Goal: Information Seeking & Learning: Find specific fact

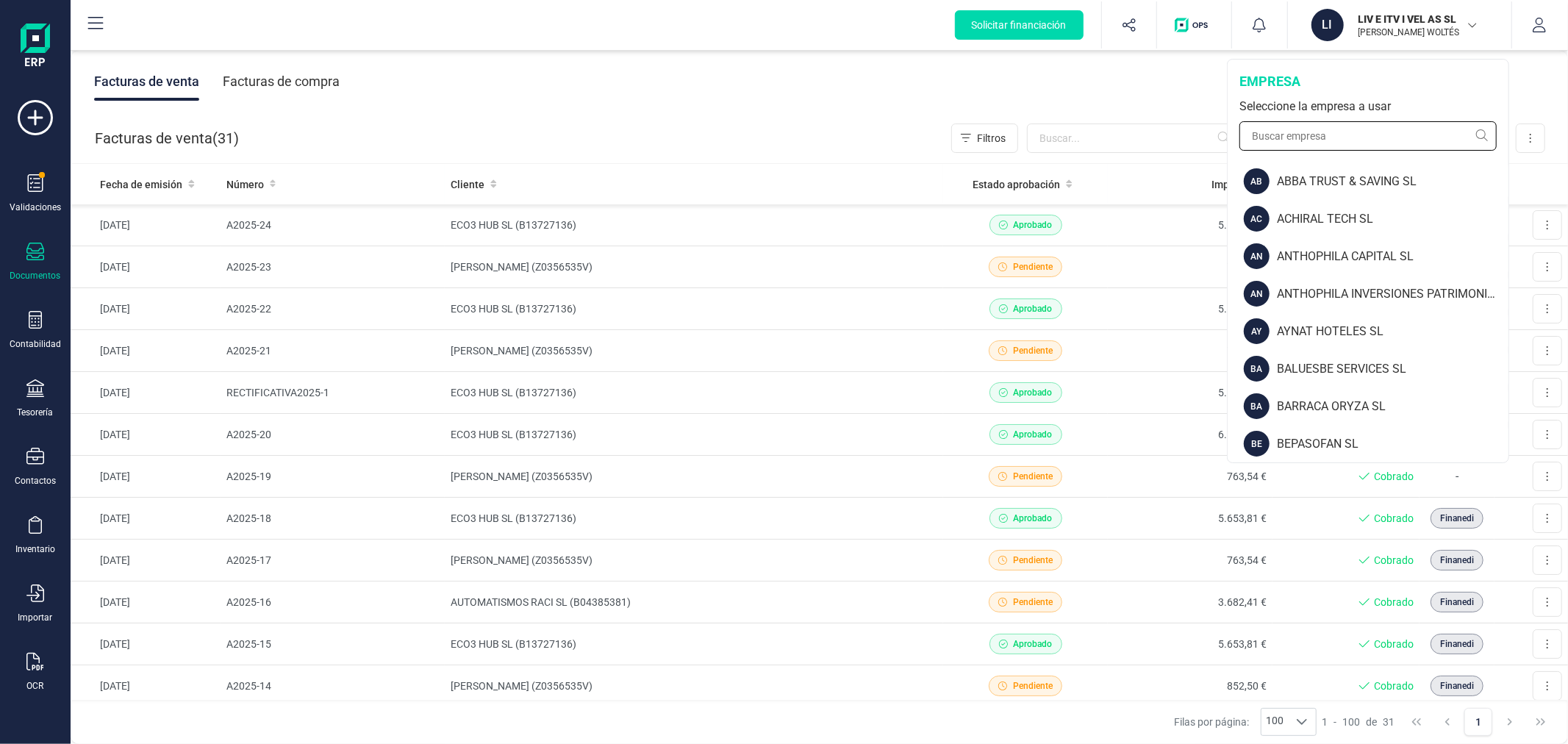
click at [1303, 137] on input "text" at bounding box center [1368, 136] width 258 height 29
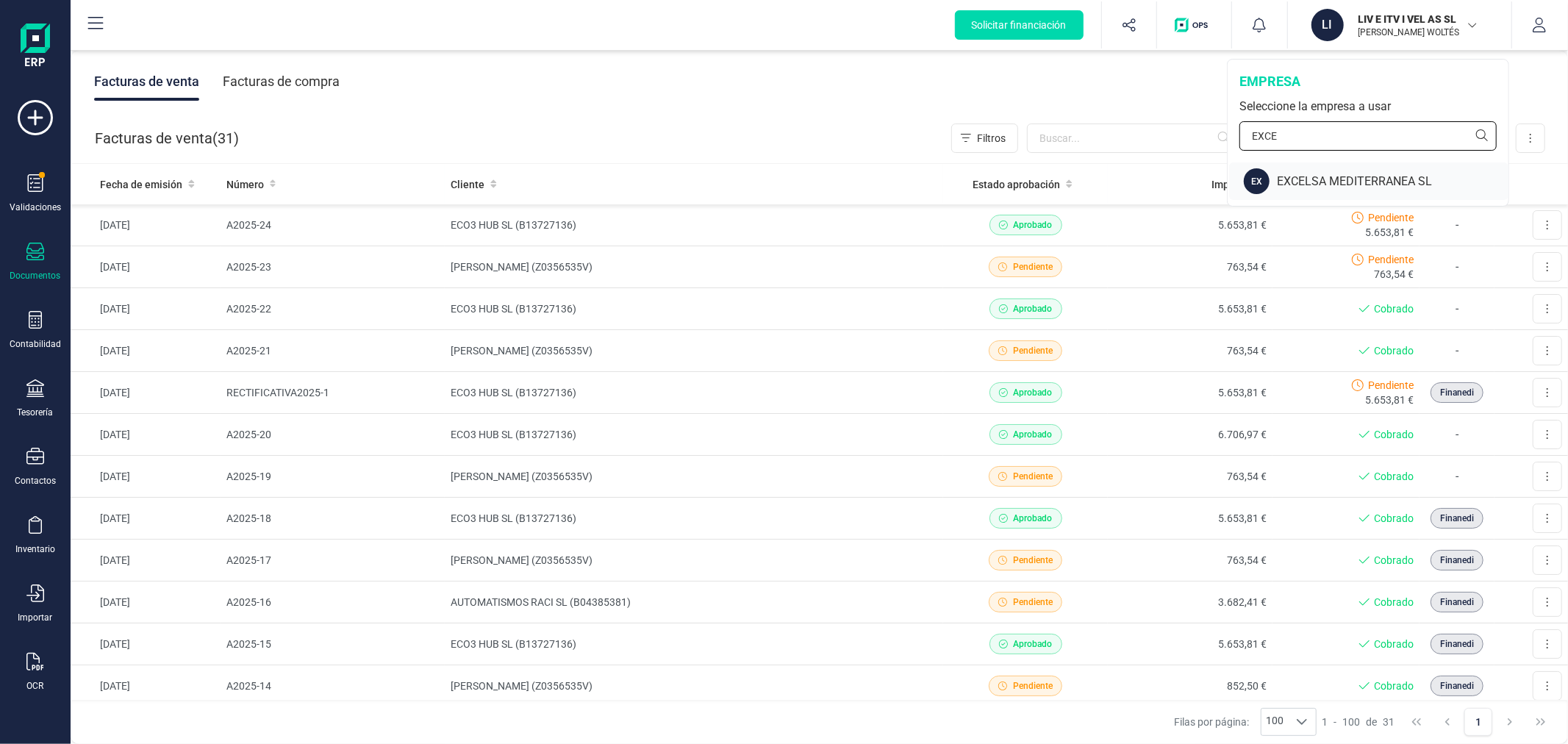
type input "EXCE"
click at [1313, 180] on div "EXCELSA MEDITERRANEA SL" at bounding box center [1393, 181] width 232 height 17
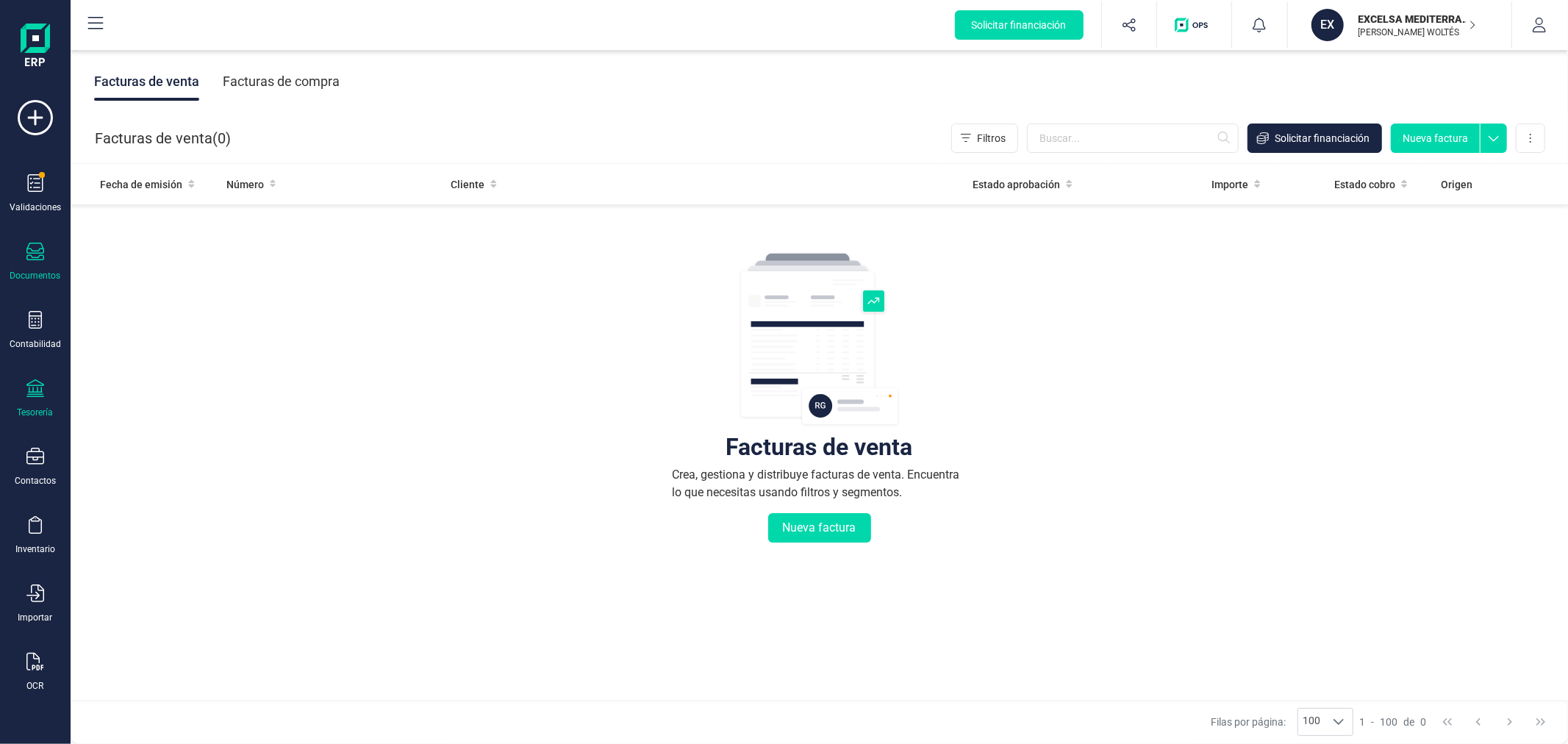
click at [37, 408] on div "Tesorería" at bounding box center [35, 412] width 36 height 12
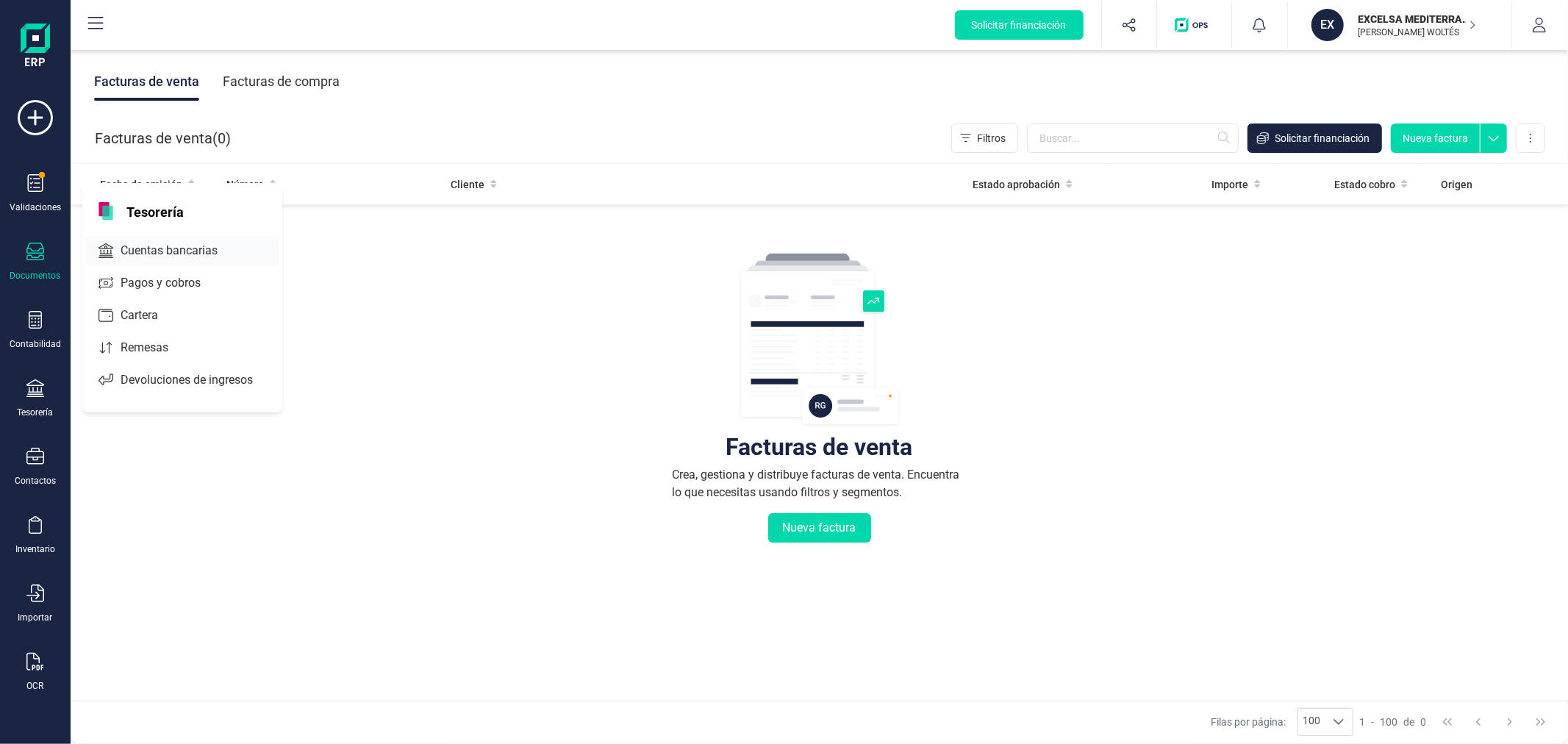
click at [215, 250] on span "Cuentas bancarias" at bounding box center [179, 250] width 129 height 17
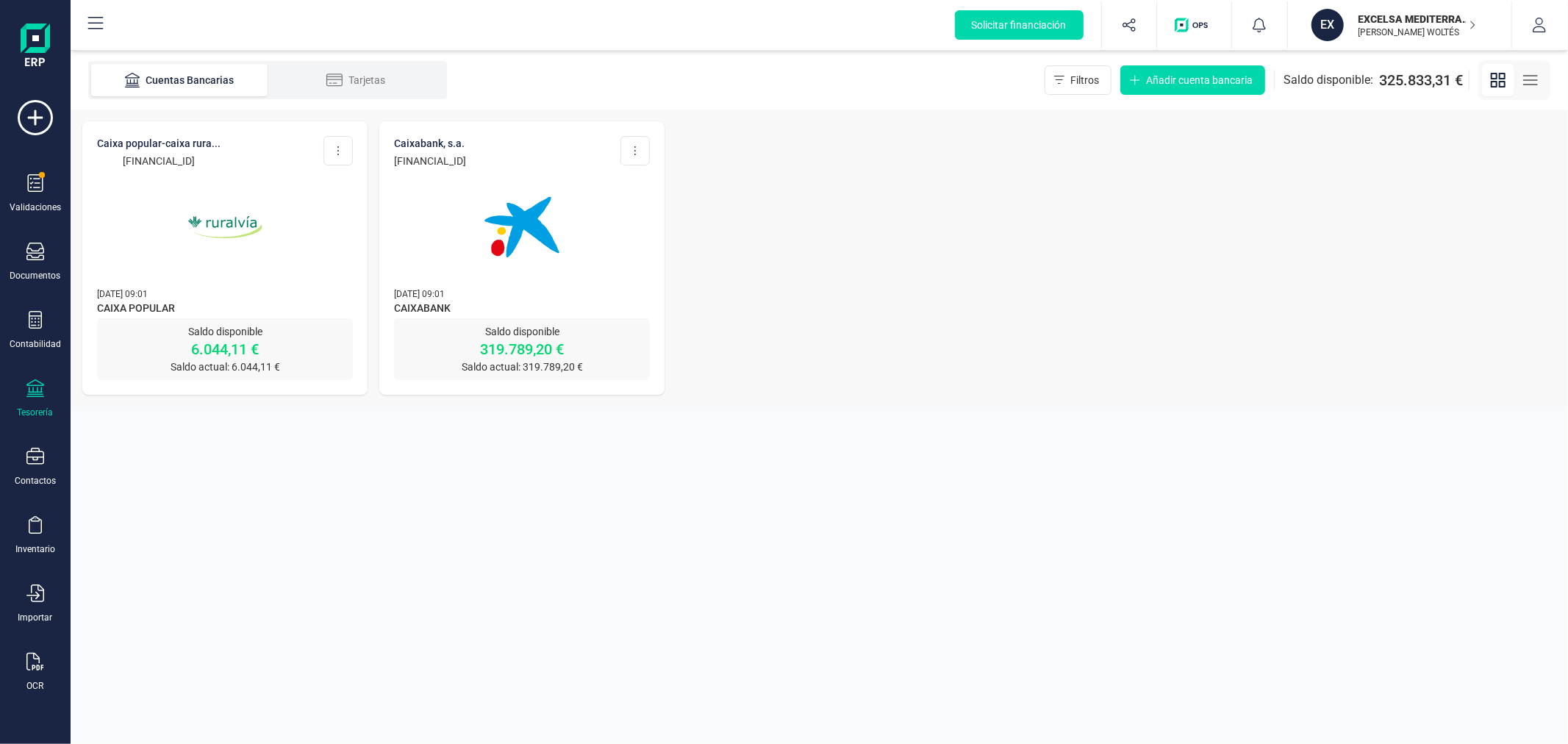
drag, startPoint x: 554, startPoint y: 162, endPoint x: 375, endPoint y: 154, distance: 179.2
click at [375, 154] on div "CAIXA POPULAR-CAIXA RURA... ES09 3159 0078 5824 1012 2226 Editar cuenta Actuali…" at bounding box center [819, 258] width 1498 height 297
copy p "ES98 2100 5266 3522 0001 3801"
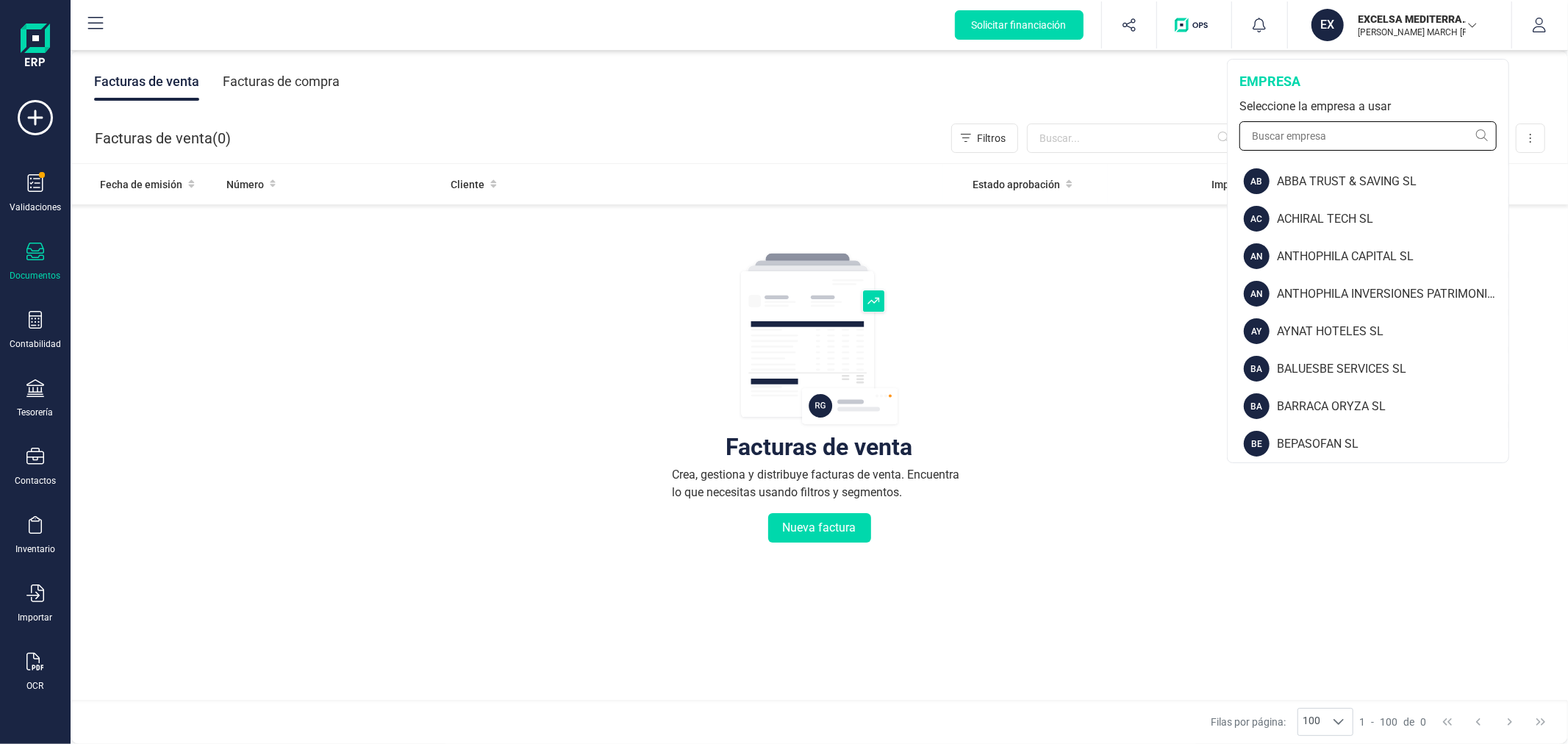
click at [1332, 138] on input "text" at bounding box center [1368, 136] width 258 height 29
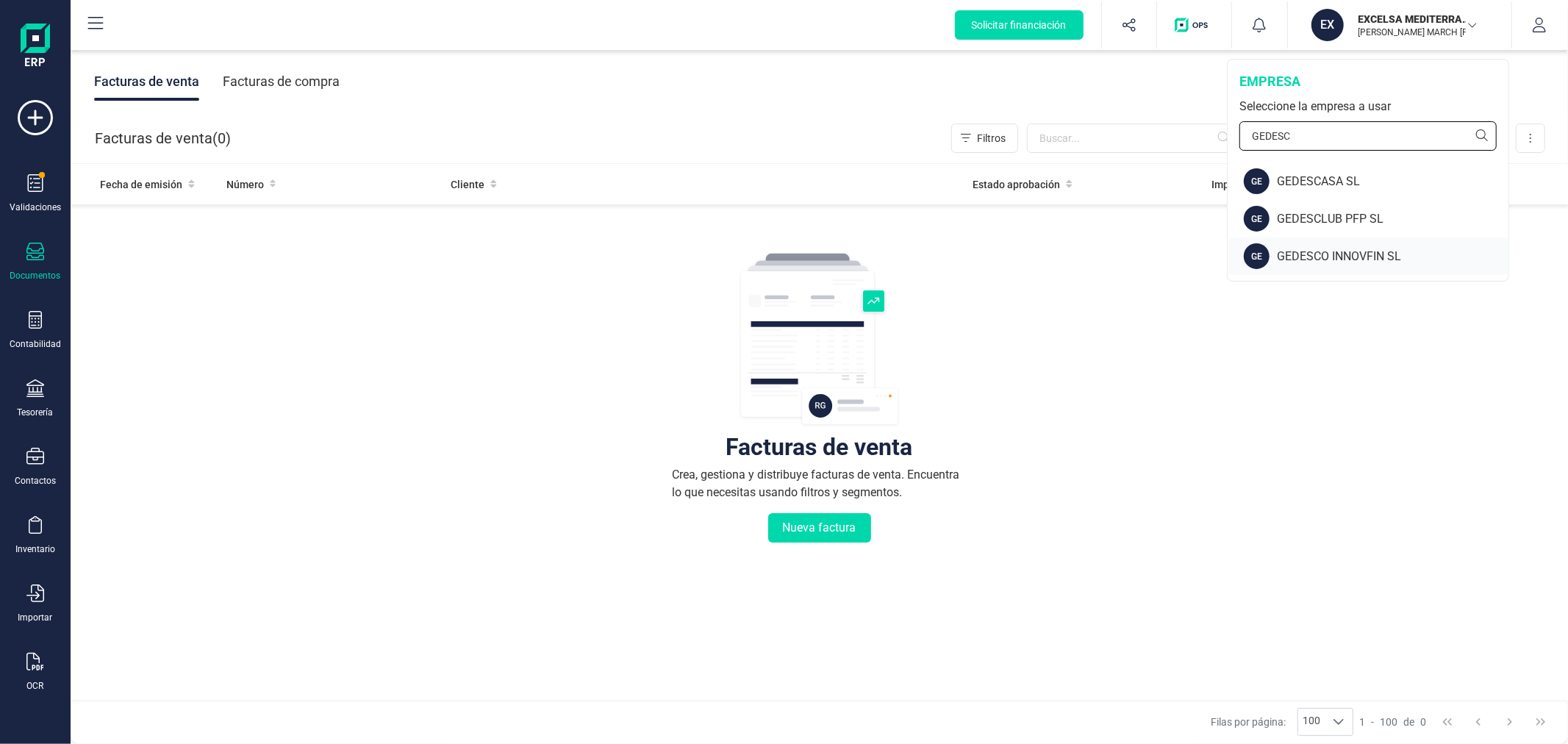
type input "GEDESC"
click at [1347, 245] on div "GE GEDESCO INNOVFIN SL" at bounding box center [1369, 256] width 279 height 38
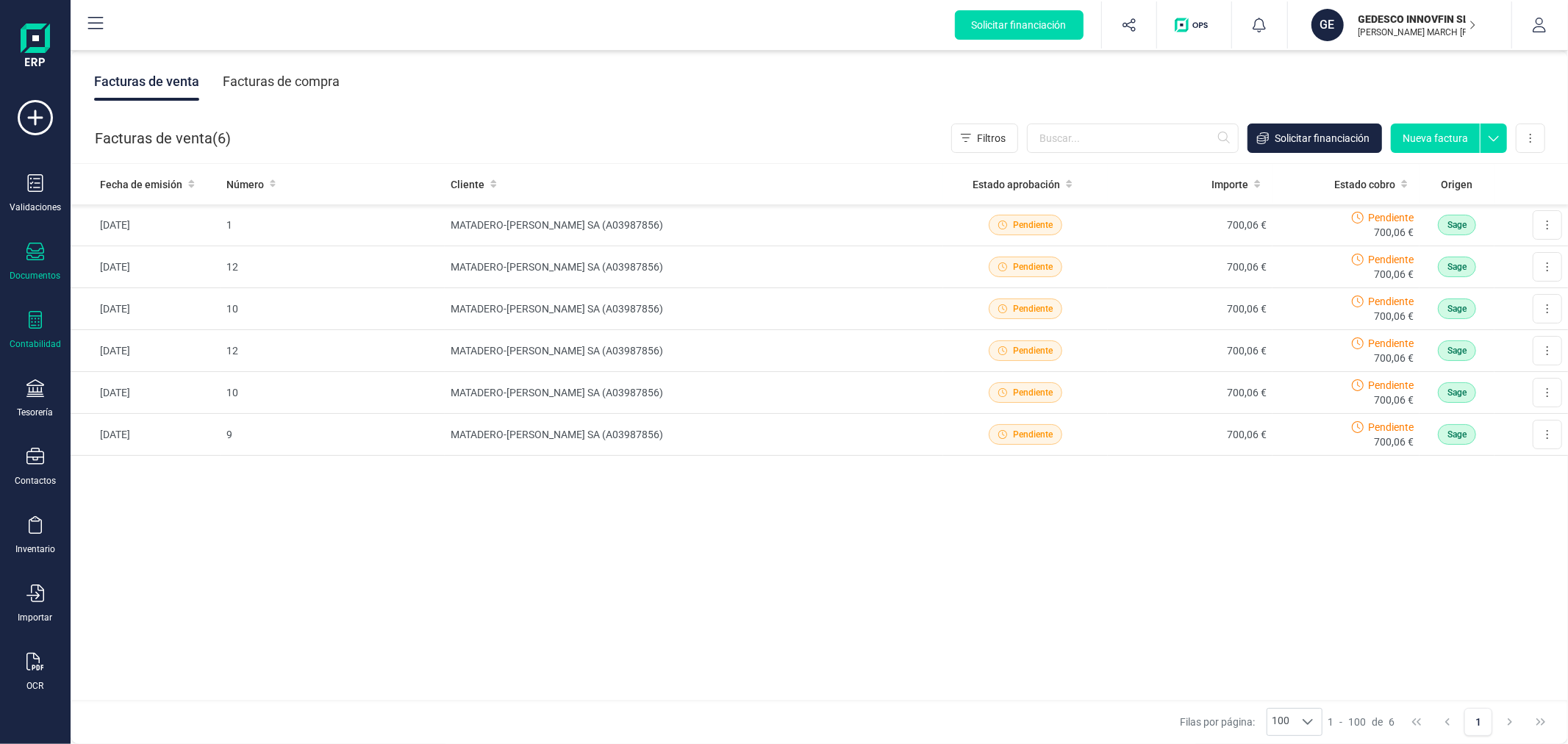
click at [42, 329] on icon at bounding box center [35, 320] width 17 height 17
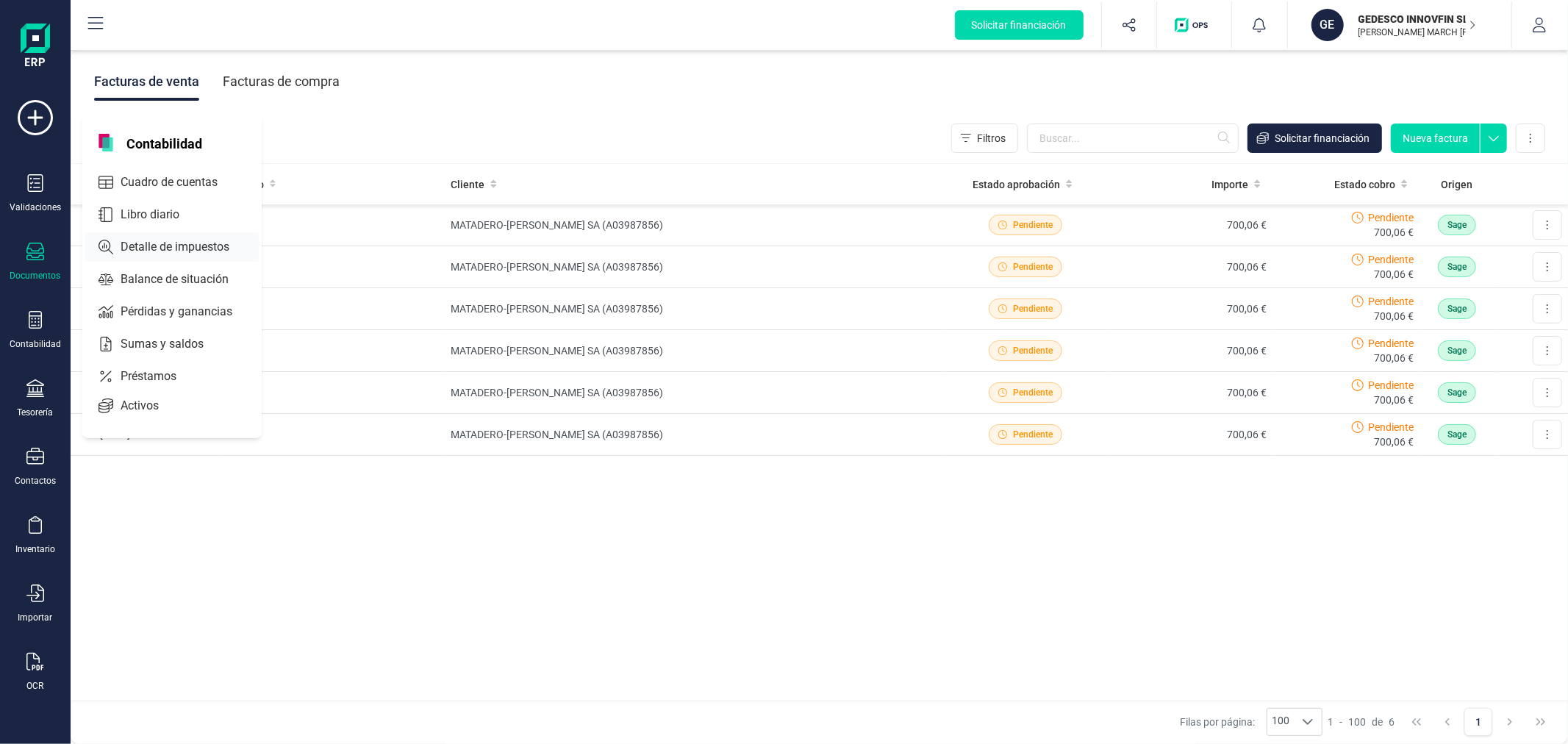
click at [175, 239] on span "Detalle de impuestos" at bounding box center [185, 246] width 141 height 17
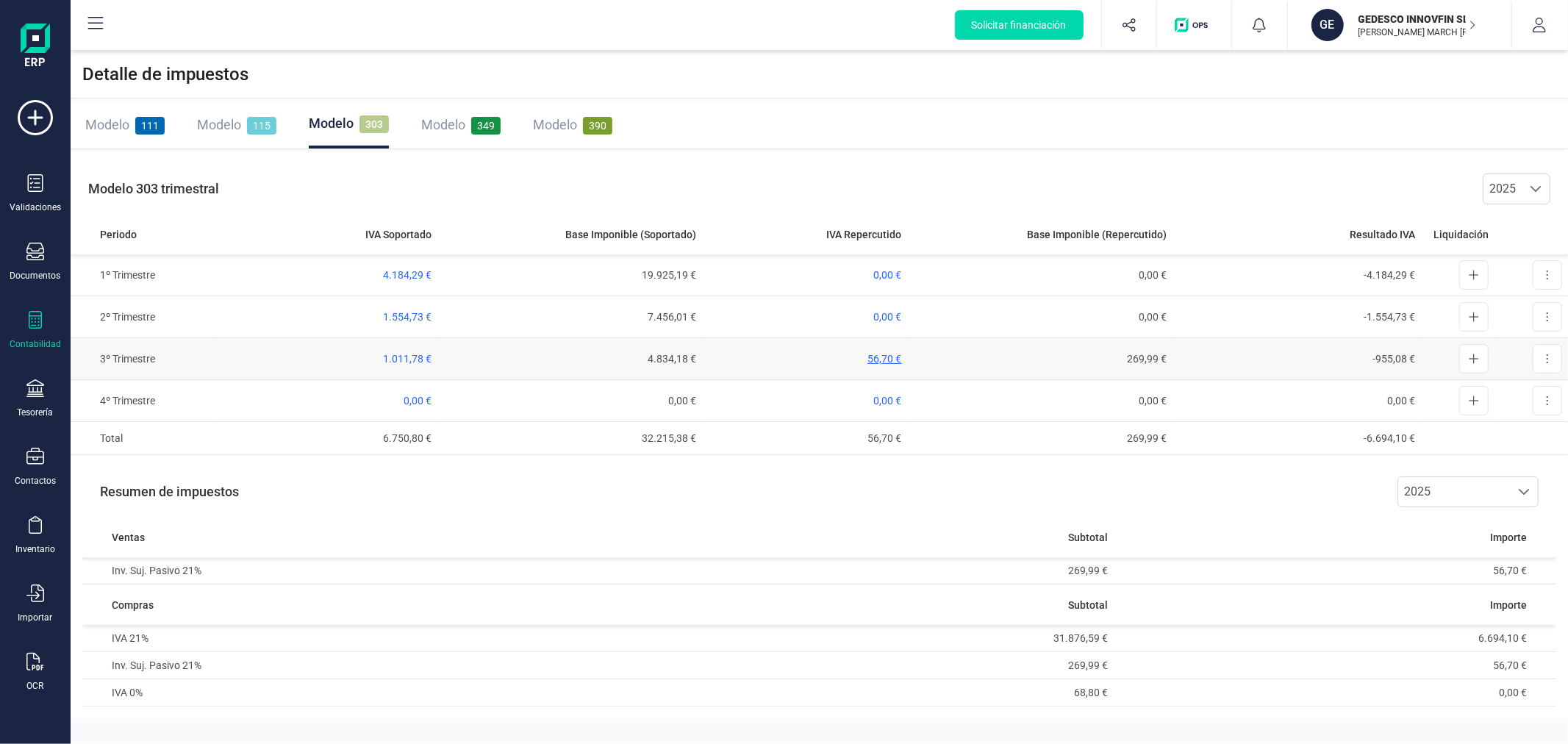
click at [880, 353] on span "56,70 €" at bounding box center [884, 359] width 34 height 12
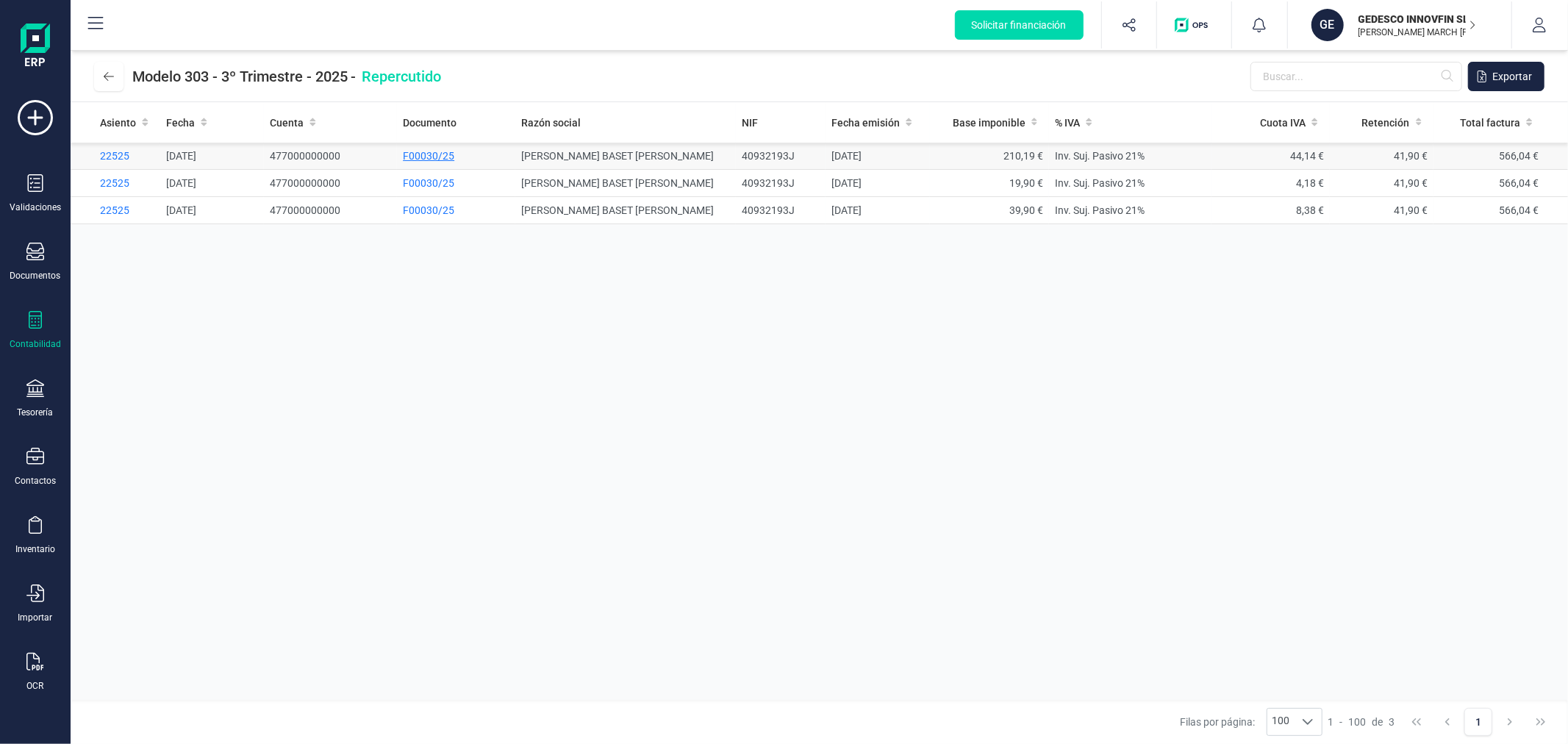
click at [443, 153] on span "F00030/25" at bounding box center [428, 156] width 51 height 12
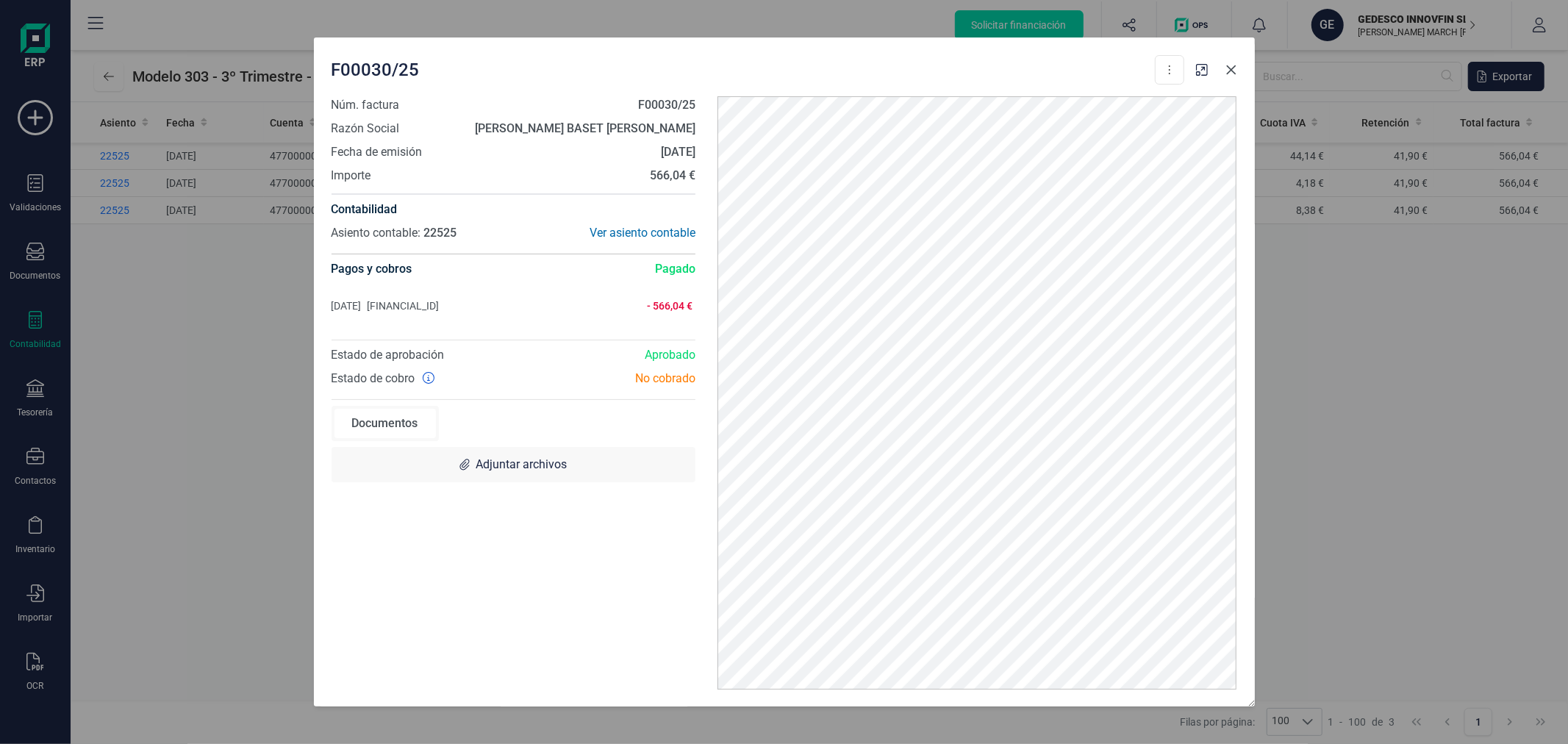
click at [1227, 73] on icon "Close" at bounding box center [1230, 69] width 10 height 10
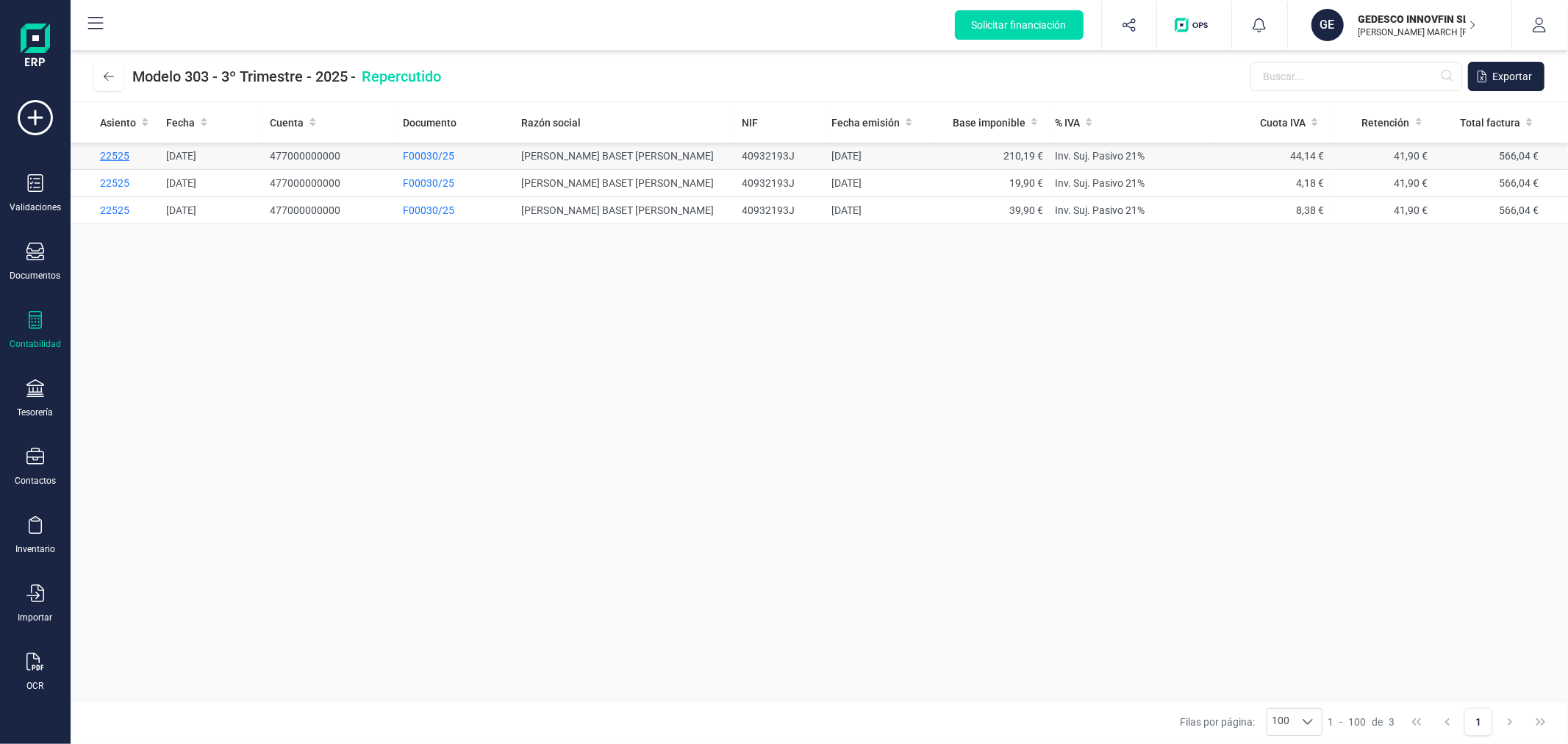
click at [113, 151] on span "22525" at bounding box center [114, 156] width 29 height 12
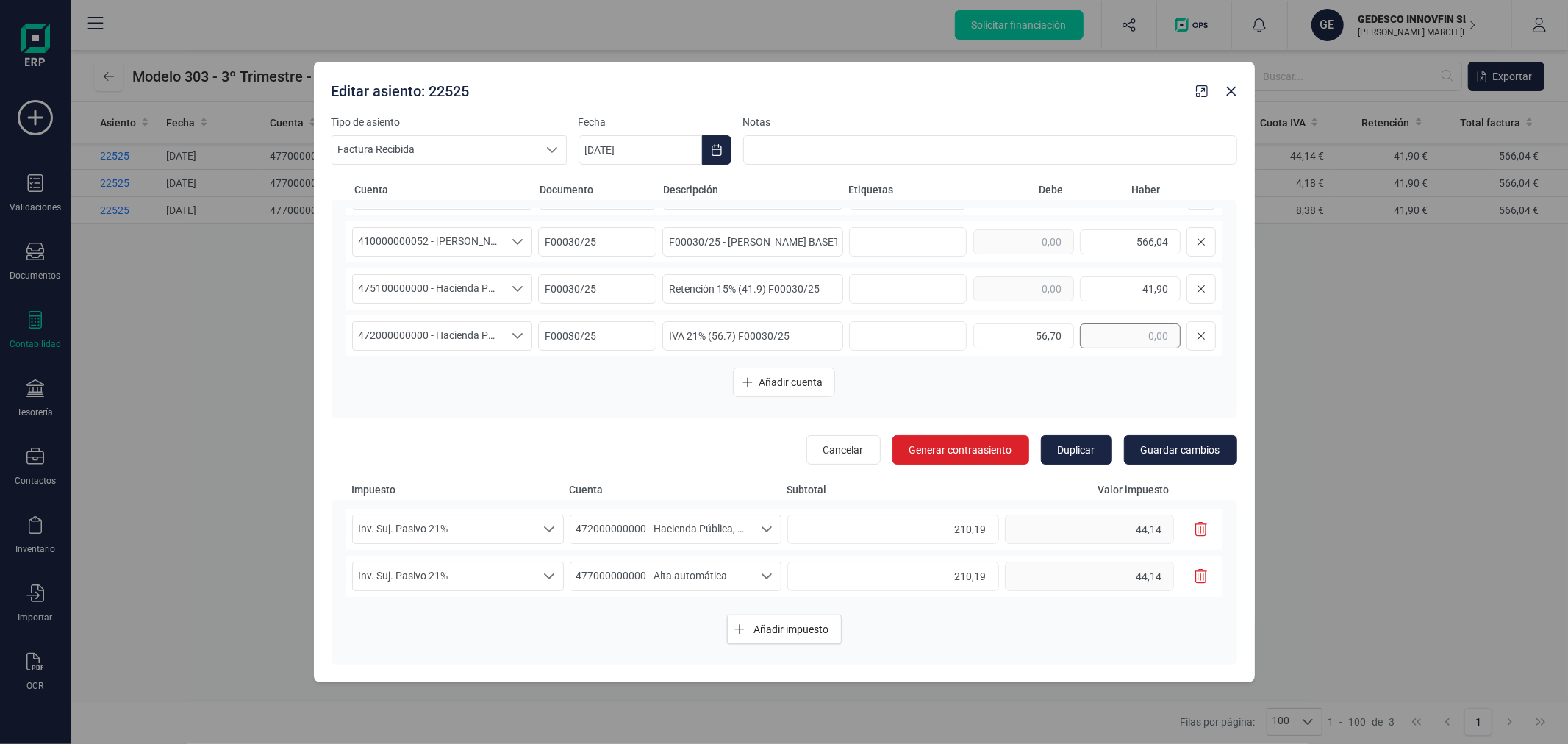
scroll to position [134, 0]
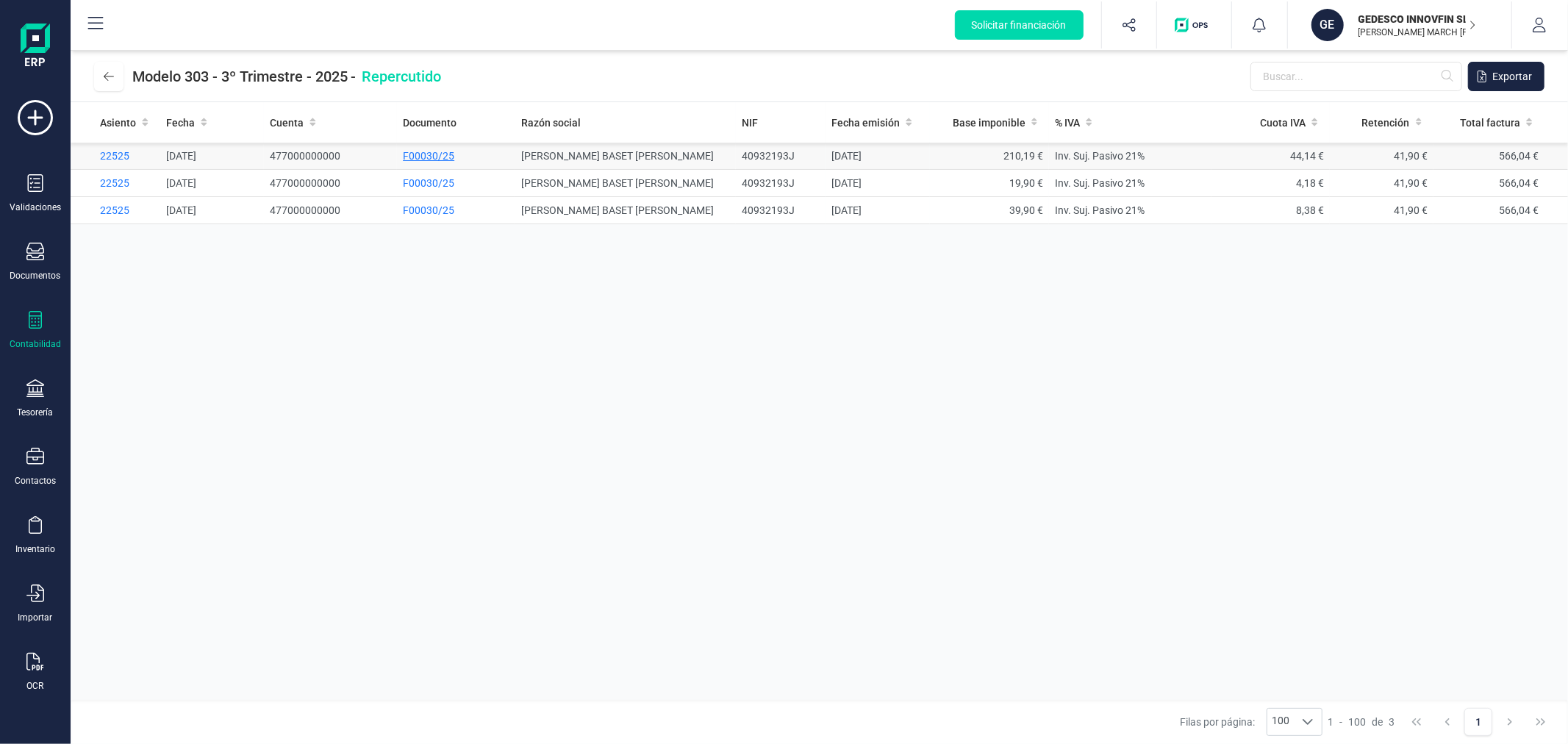
click at [443, 151] on span "F00030/25" at bounding box center [428, 156] width 51 height 12
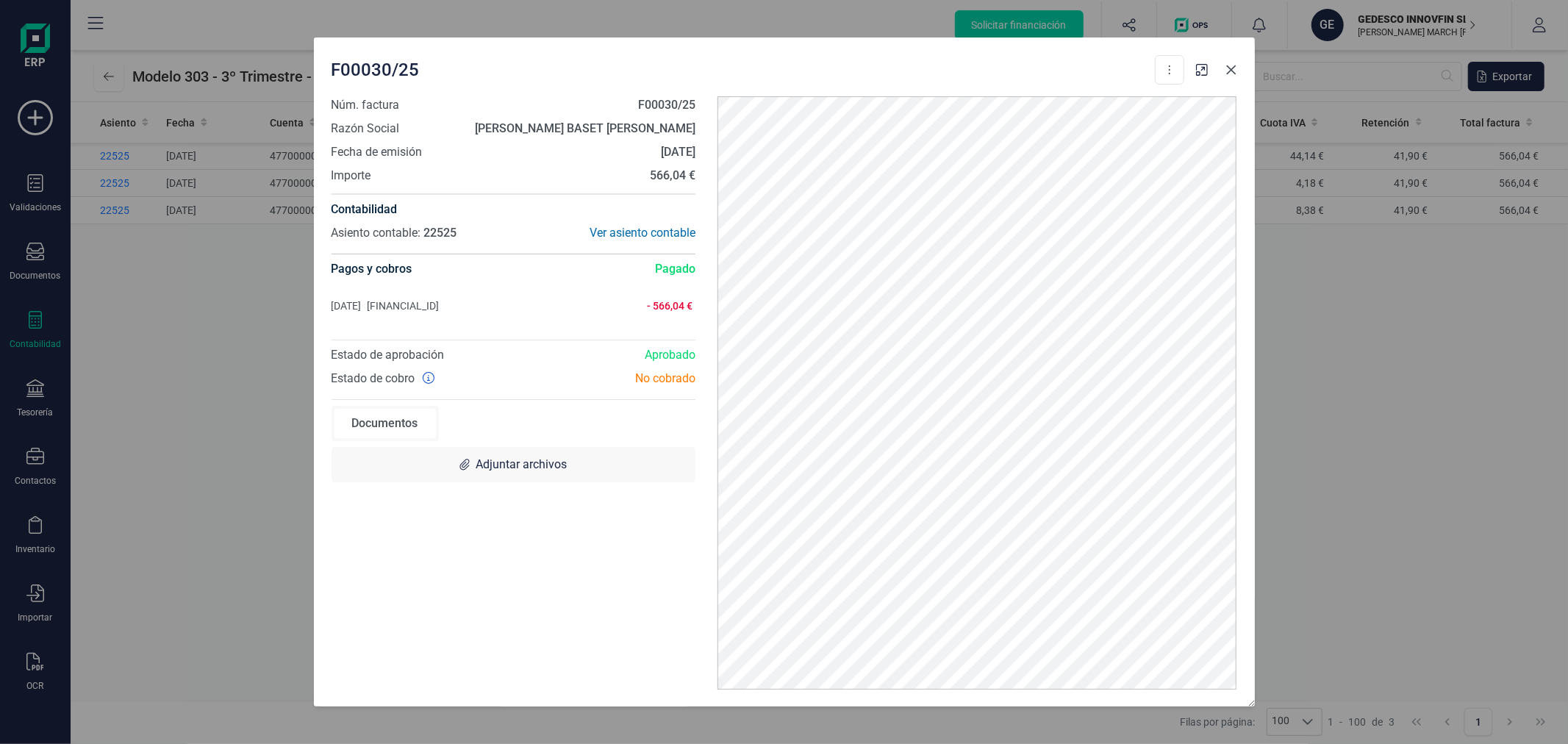
click at [1230, 72] on icon "Close" at bounding box center [1231, 70] width 12 height 12
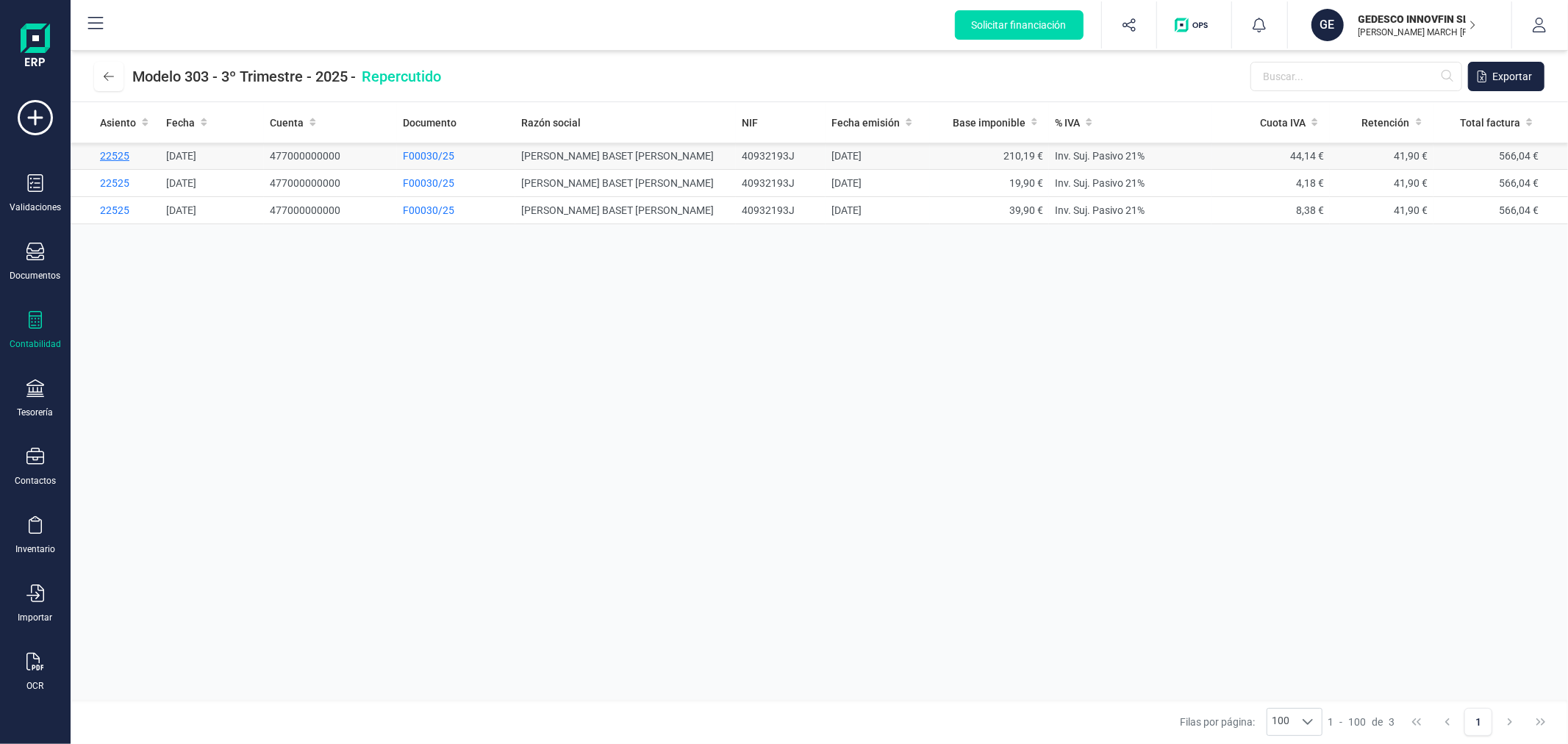
click at [113, 150] on span "22525" at bounding box center [114, 156] width 29 height 12
click at [441, 153] on span "F00030/25" at bounding box center [428, 156] width 51 height 12
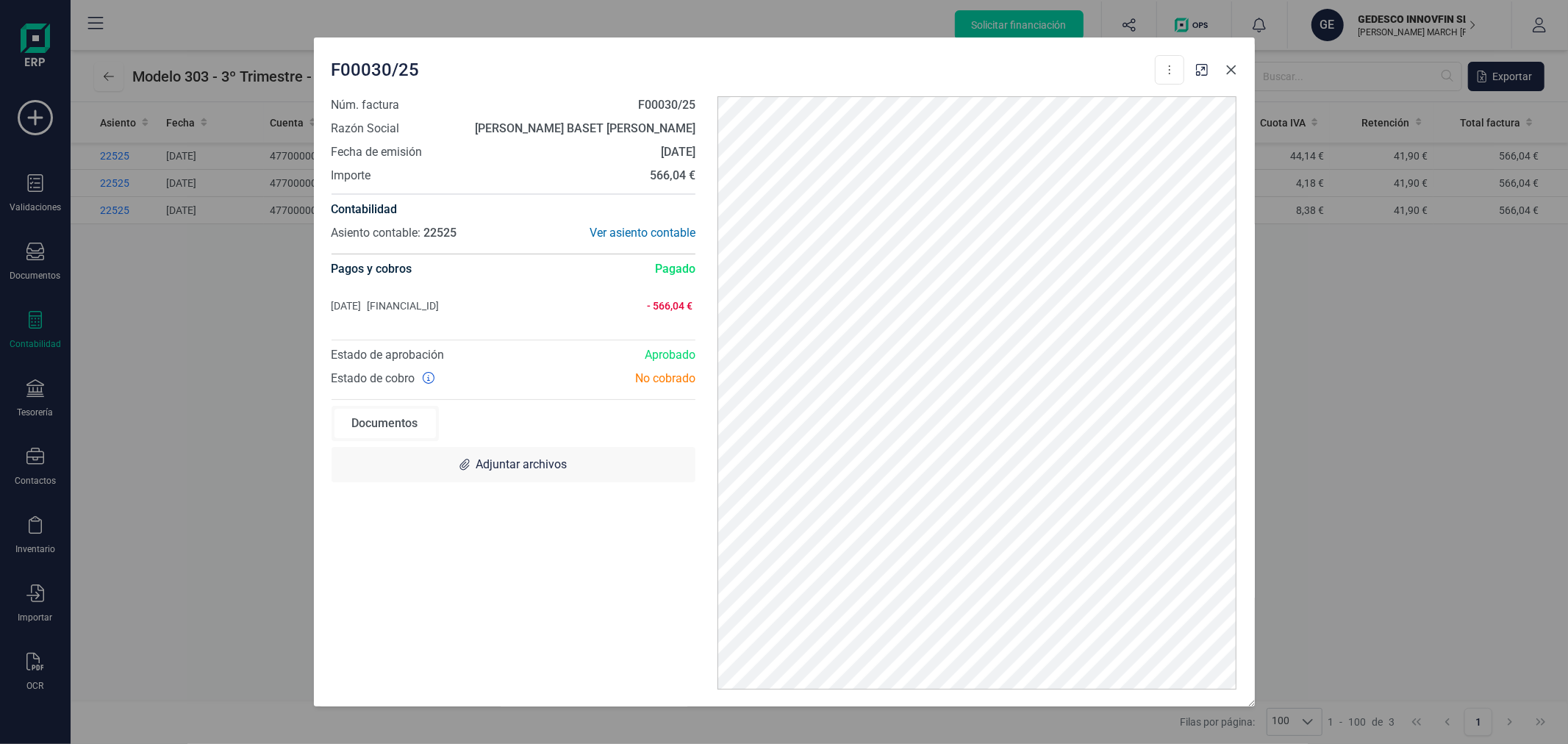
click at [1232, 70] on icon "Close" at bounding box center [1230, 69] width 10 height 10
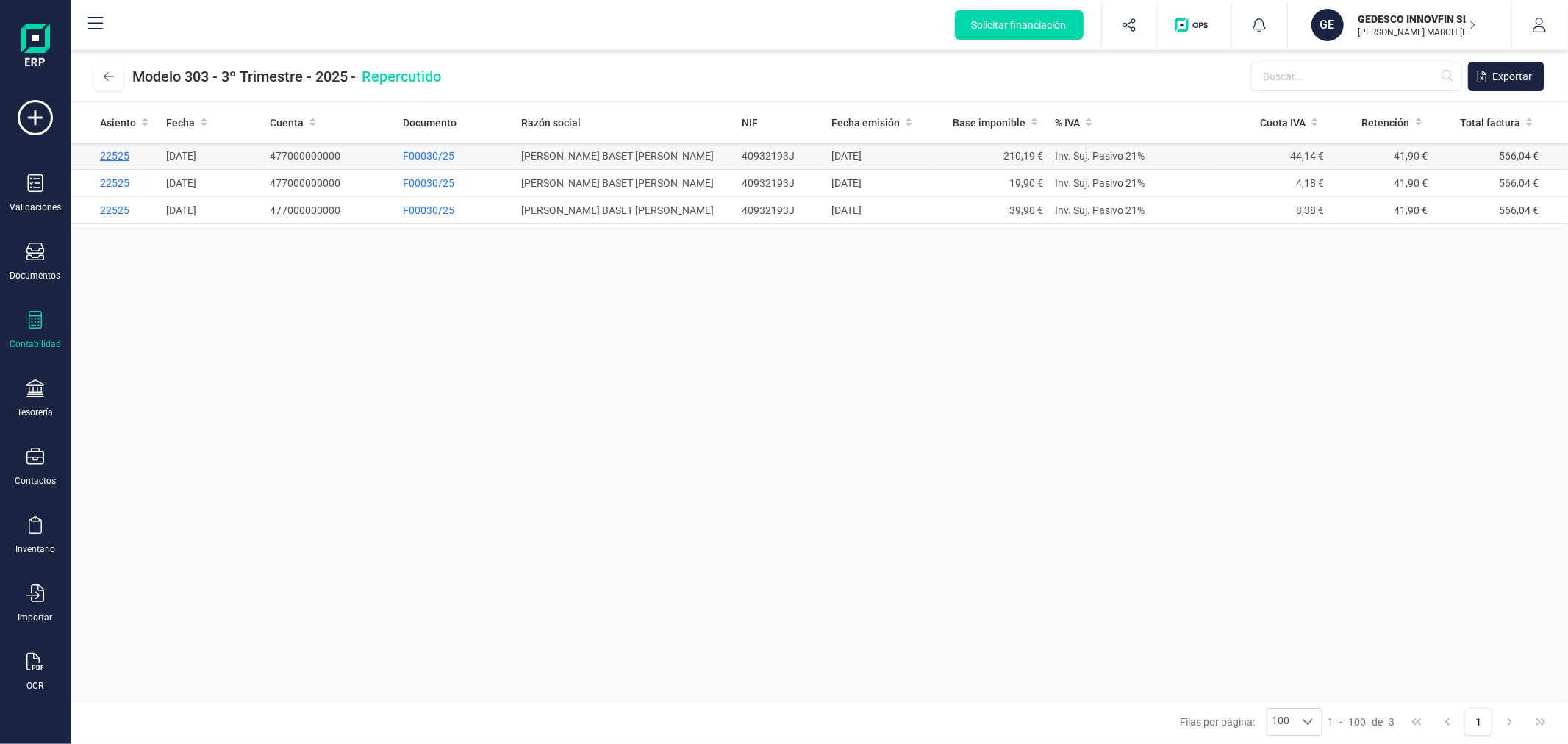
click at [122, 156] on span "22525" at bounding box center [114, 156] width 29 height 12
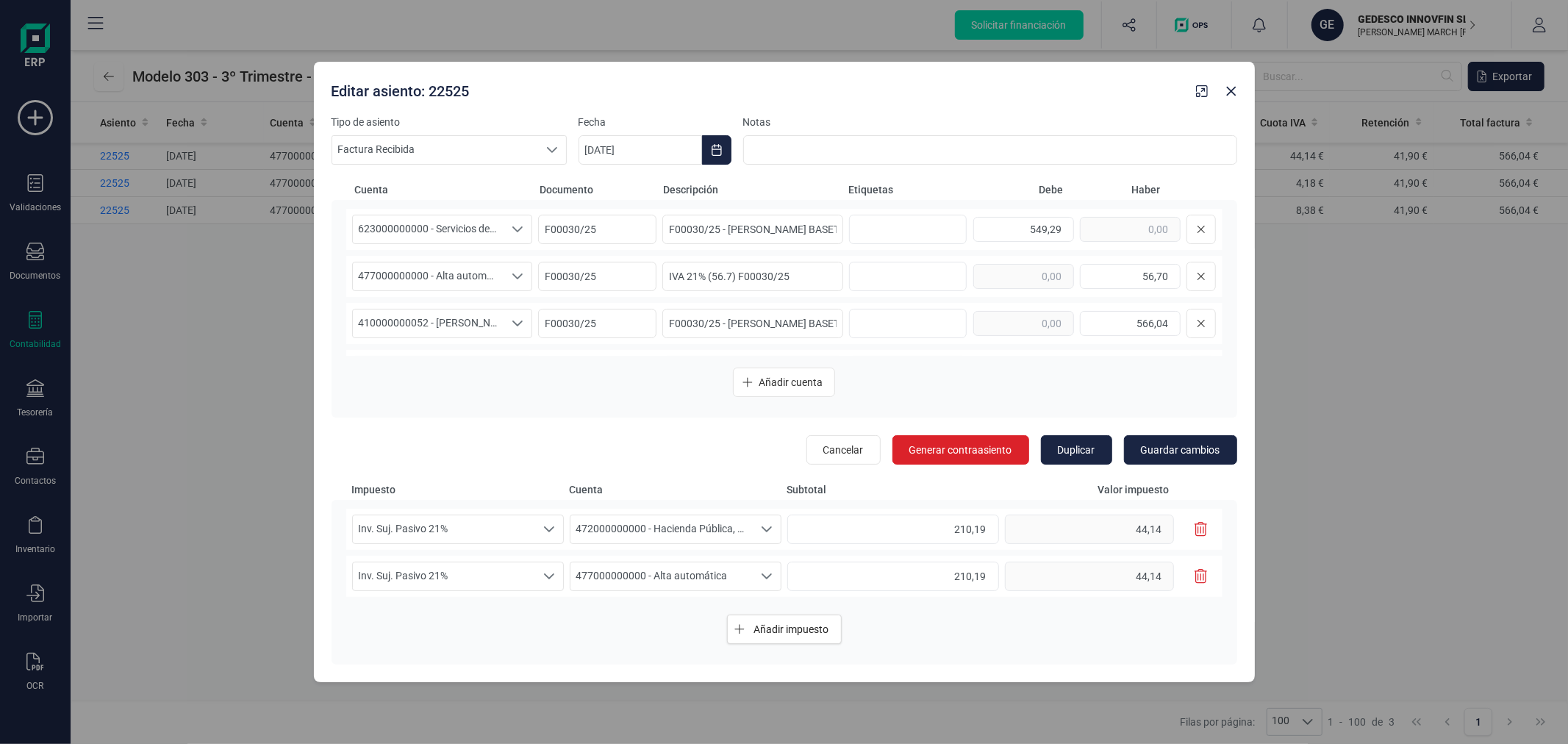
click at [1195, 530] on icon "button" at bounding box center [1202, 529] width 14 height 14
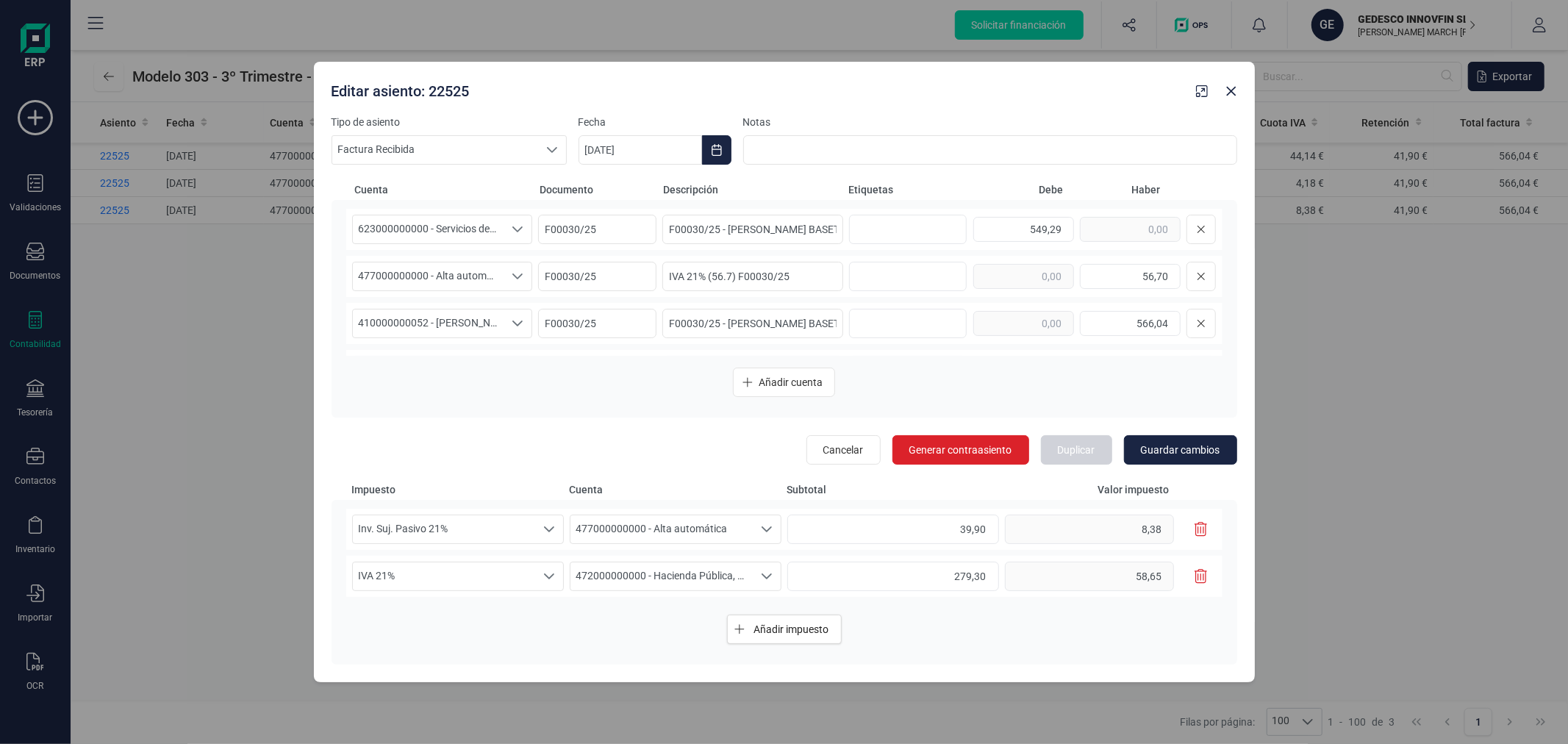
click at [1195, 530] on icon "button" at bounding box center [1202, 529] width 14 height 14
click at [1196, 276] on icon at bounding box center [1201, 276] width 9 height 12
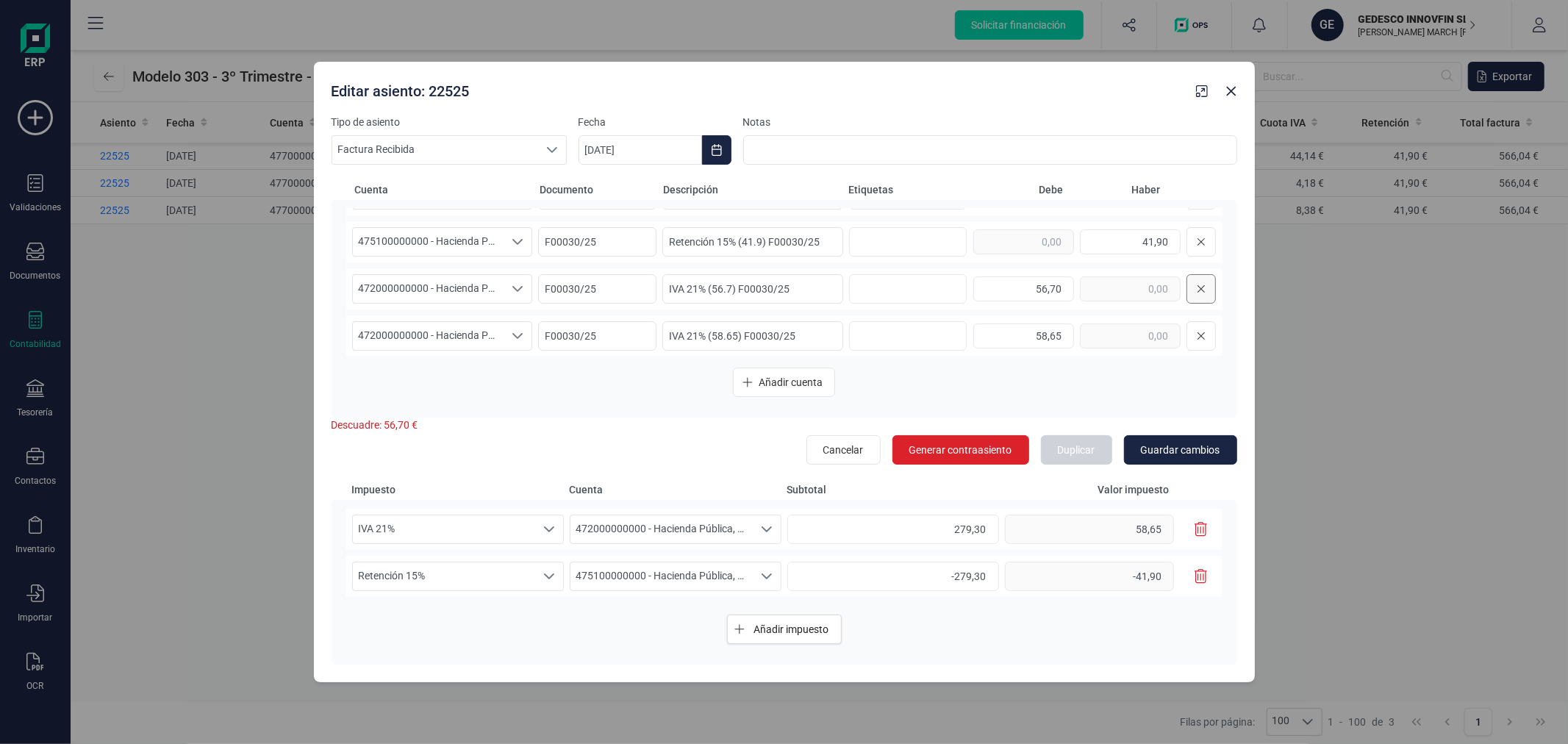
click at [1197, 289] on icon at bounding box center [1201, 289] width 8 height 8
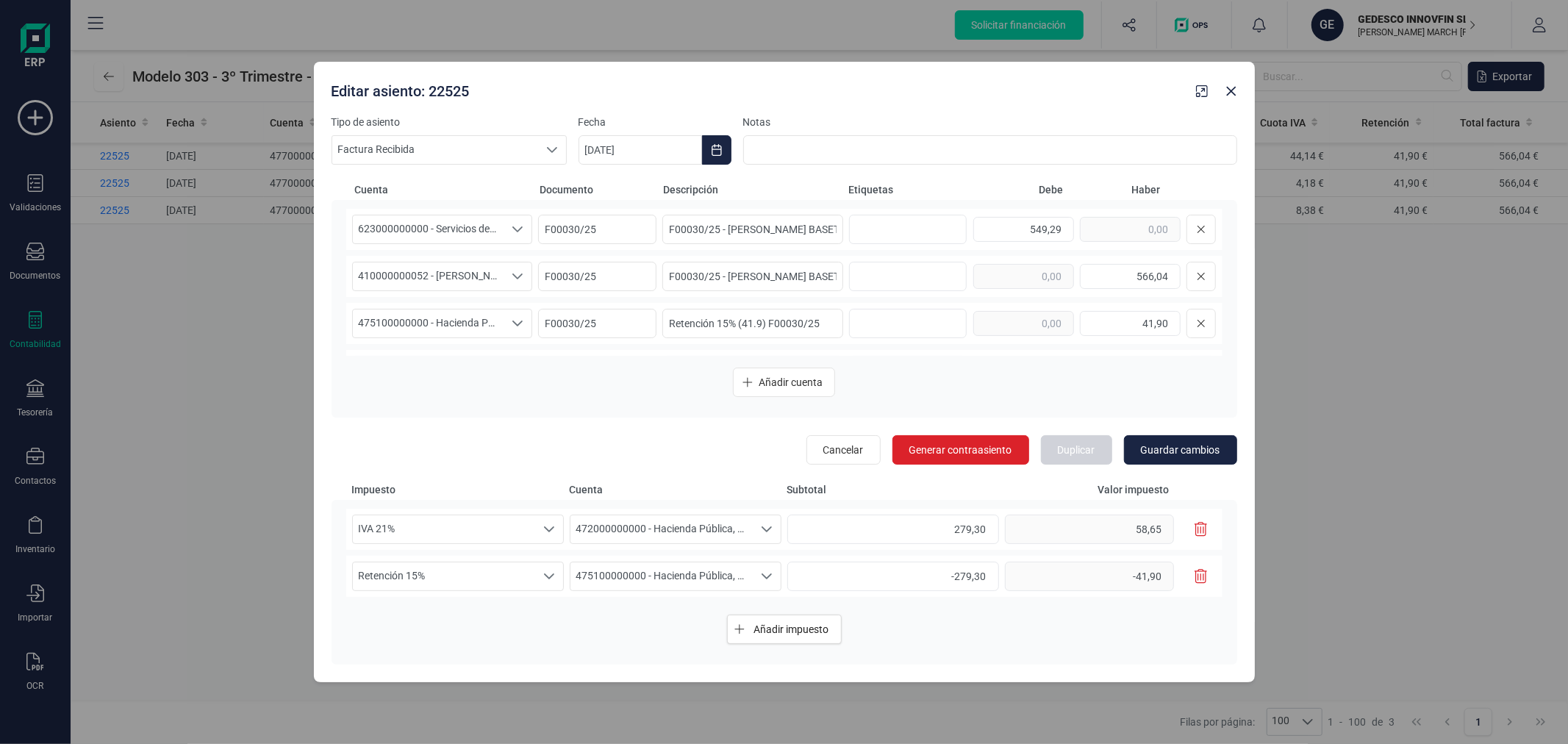
scroll to position [41, 0]
click at [1174, 452] on span "Guardar cambios" at bounding box center [1180, 449] width 79 height 14
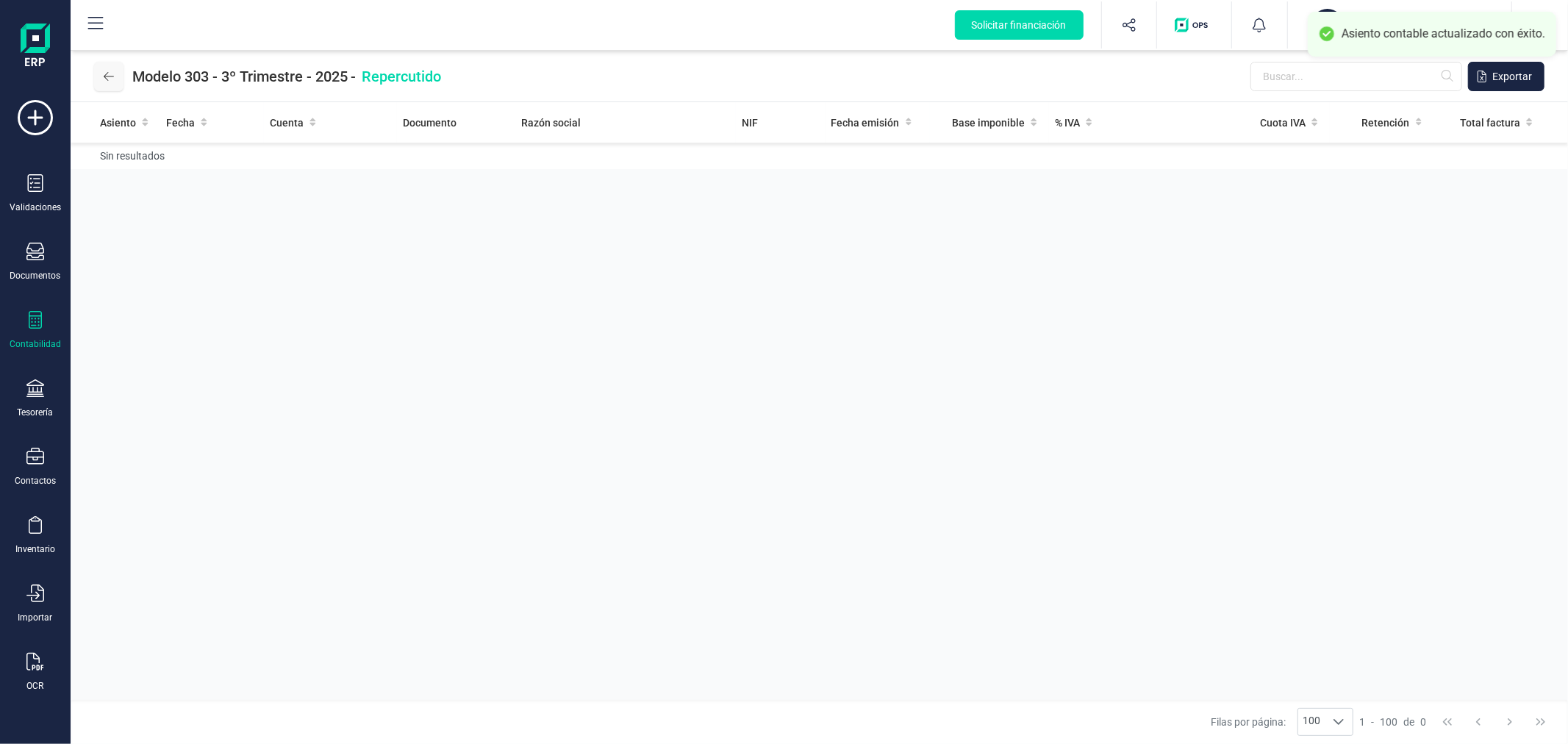
click at [111, 77] on icon at bounding box center [109, 76] width 11 height 12
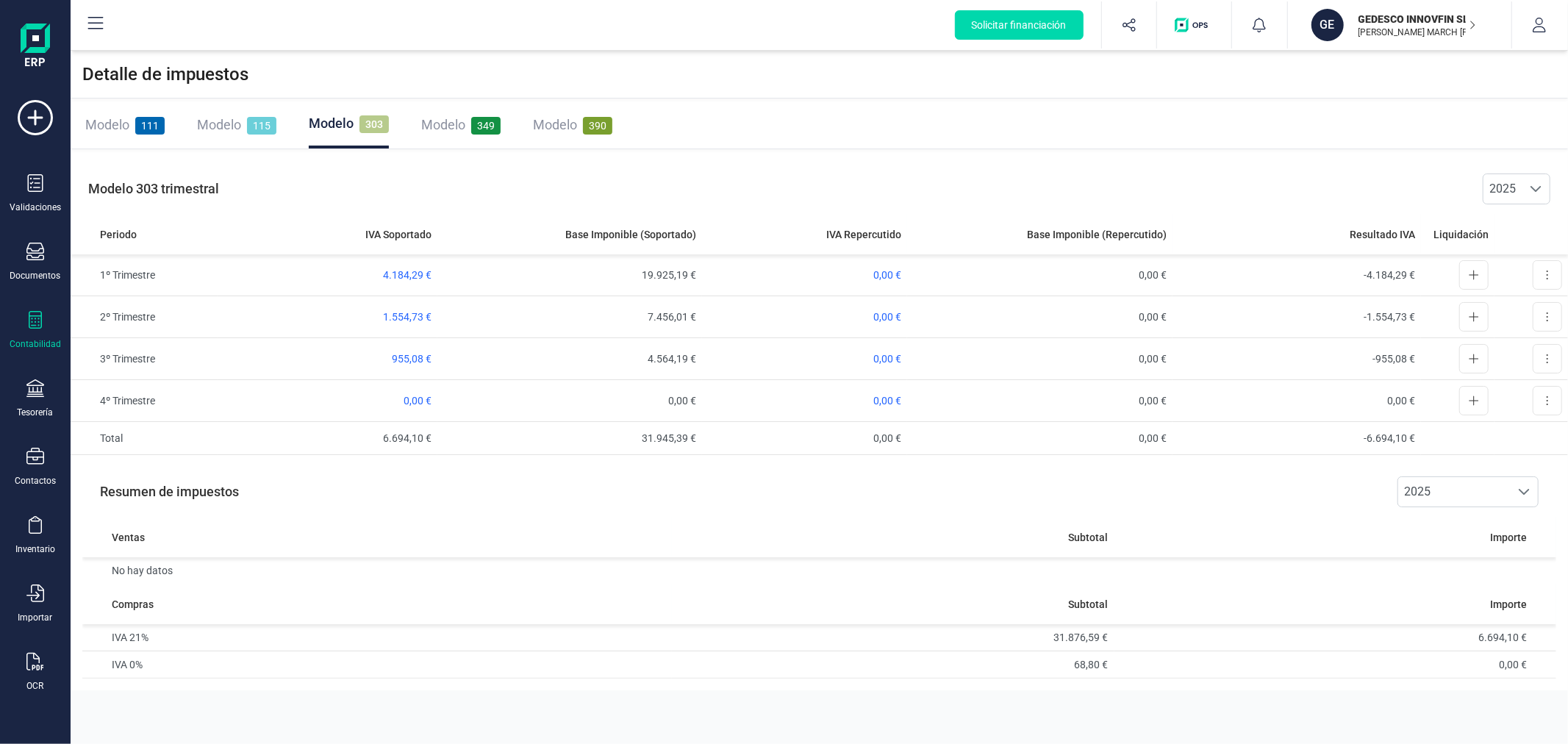
click at [119, 118] on span "Modelo" at bounding box center [107, 125] width 44 height 15
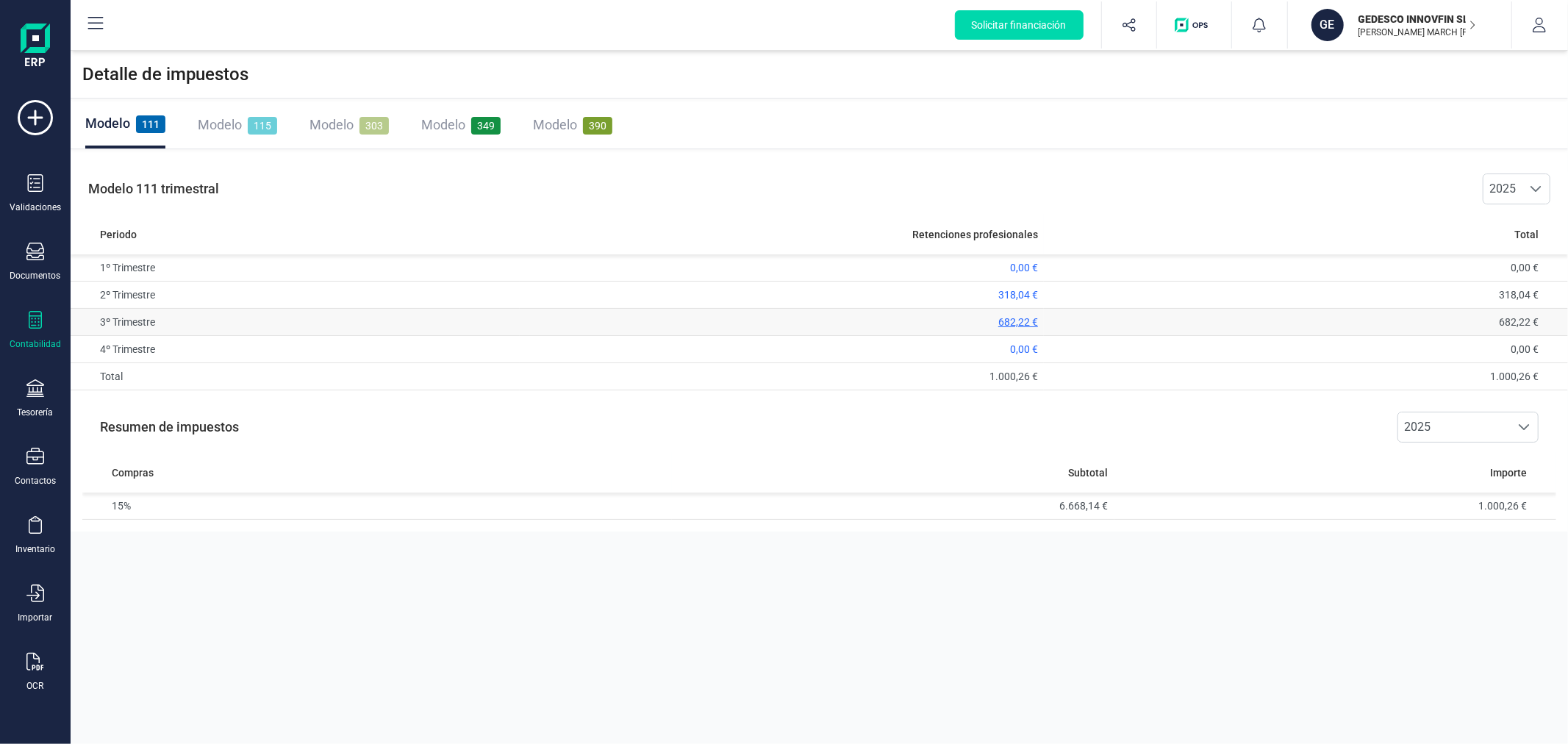
click at [1011, 320] on span "682,22 €" at bounding box center [1018, 322] width 40 height 12
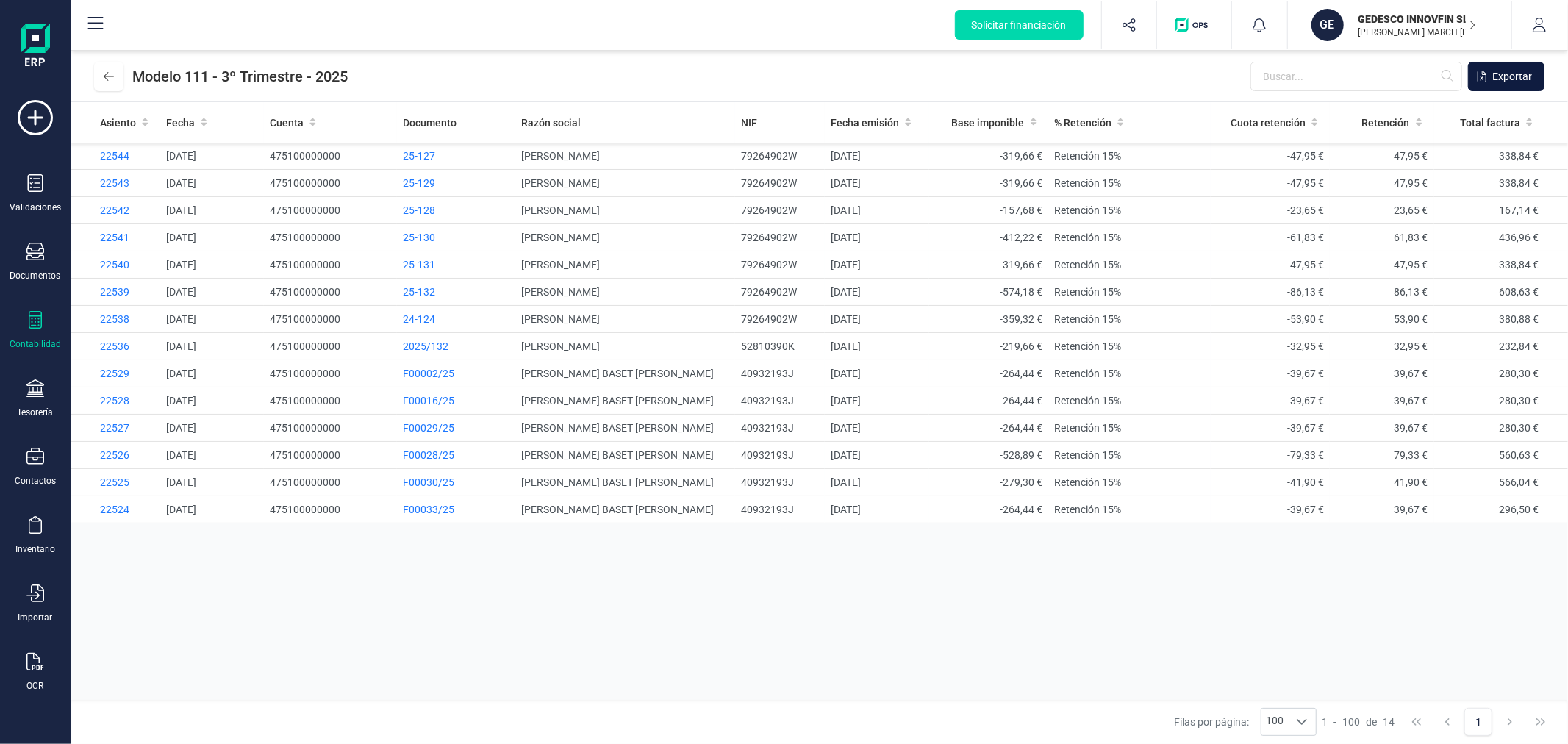
click at [1497, 71] on span "Exportar" at bounding box center [1512, 76] width 40 height 14
click at [113, 74] on icon at bounding box center [109, 76] width 11 height 12
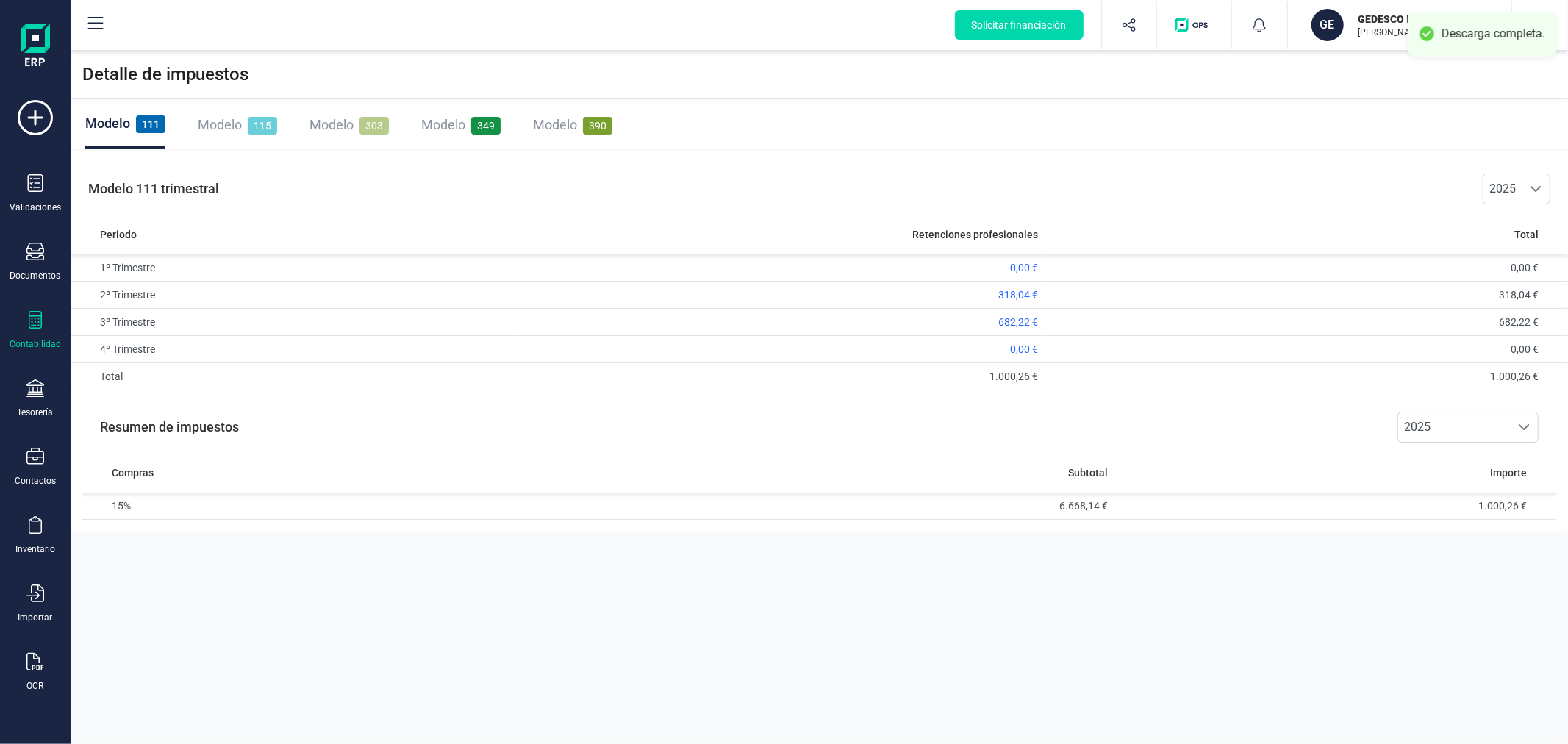
click at [230, 125] on span "Modelo" at bounding box center [220, 125] width 44 height 15
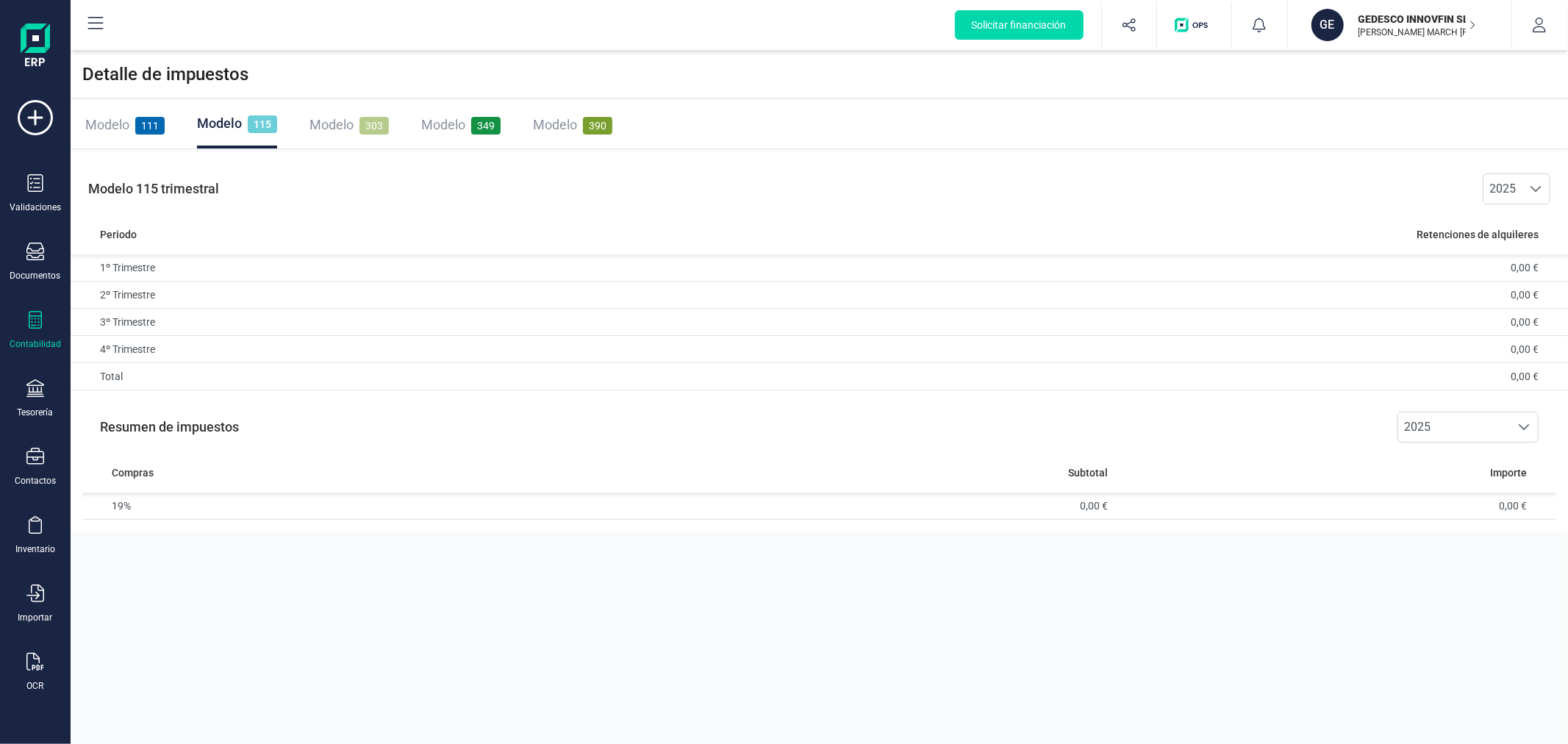
click at [335, 121] on span "Modelo" at bounding box center [332, 125] width 44 height 15
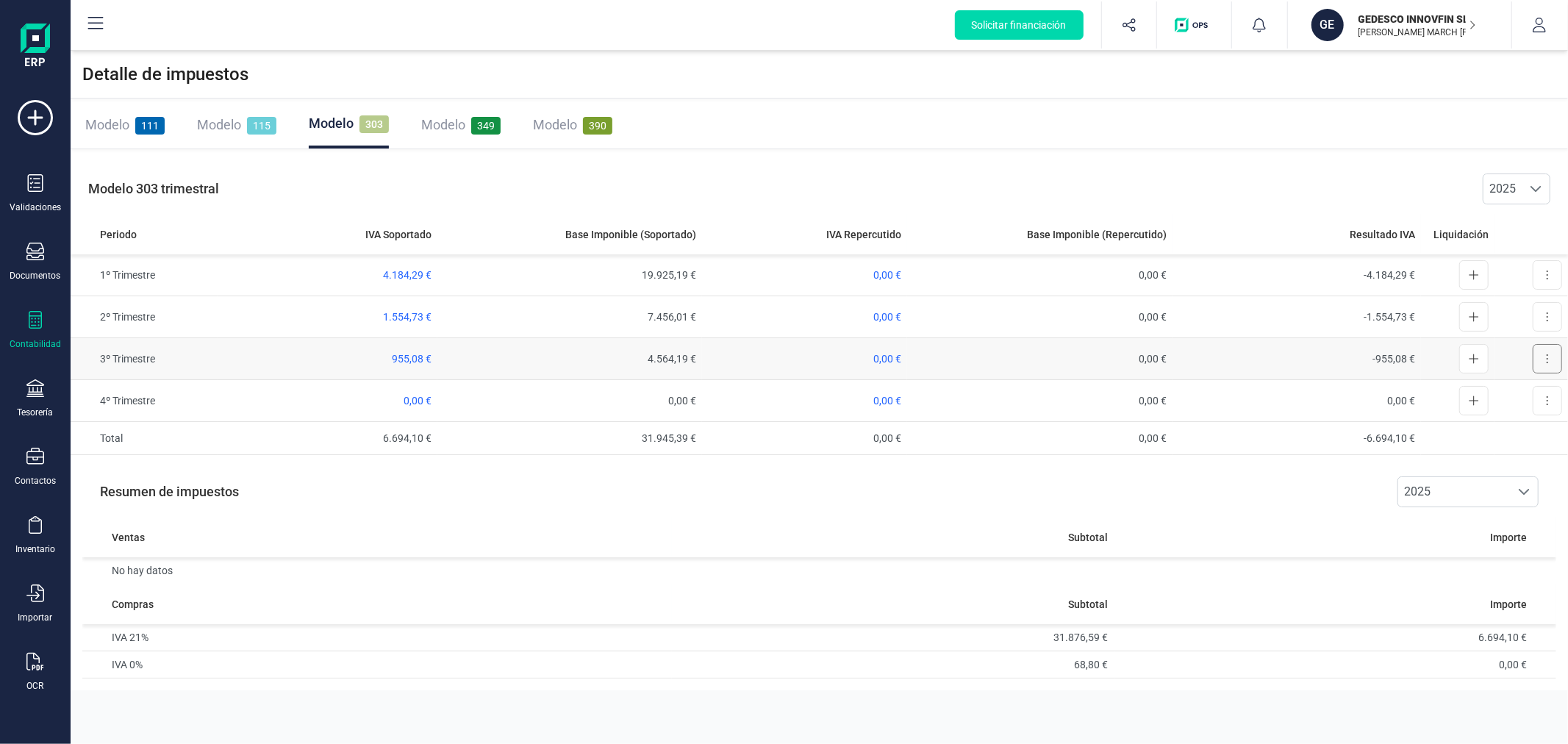
click at [1539, 355] on button at bounding box center [1547, 358] width 29 height 29
click at [1498, 422] on span "Exportar detalle" at bounding box center [1513, 424] width 72 height 14
click at [426, 127] on span "Modelo" at bounding box center [443, 125] width 44 height 15
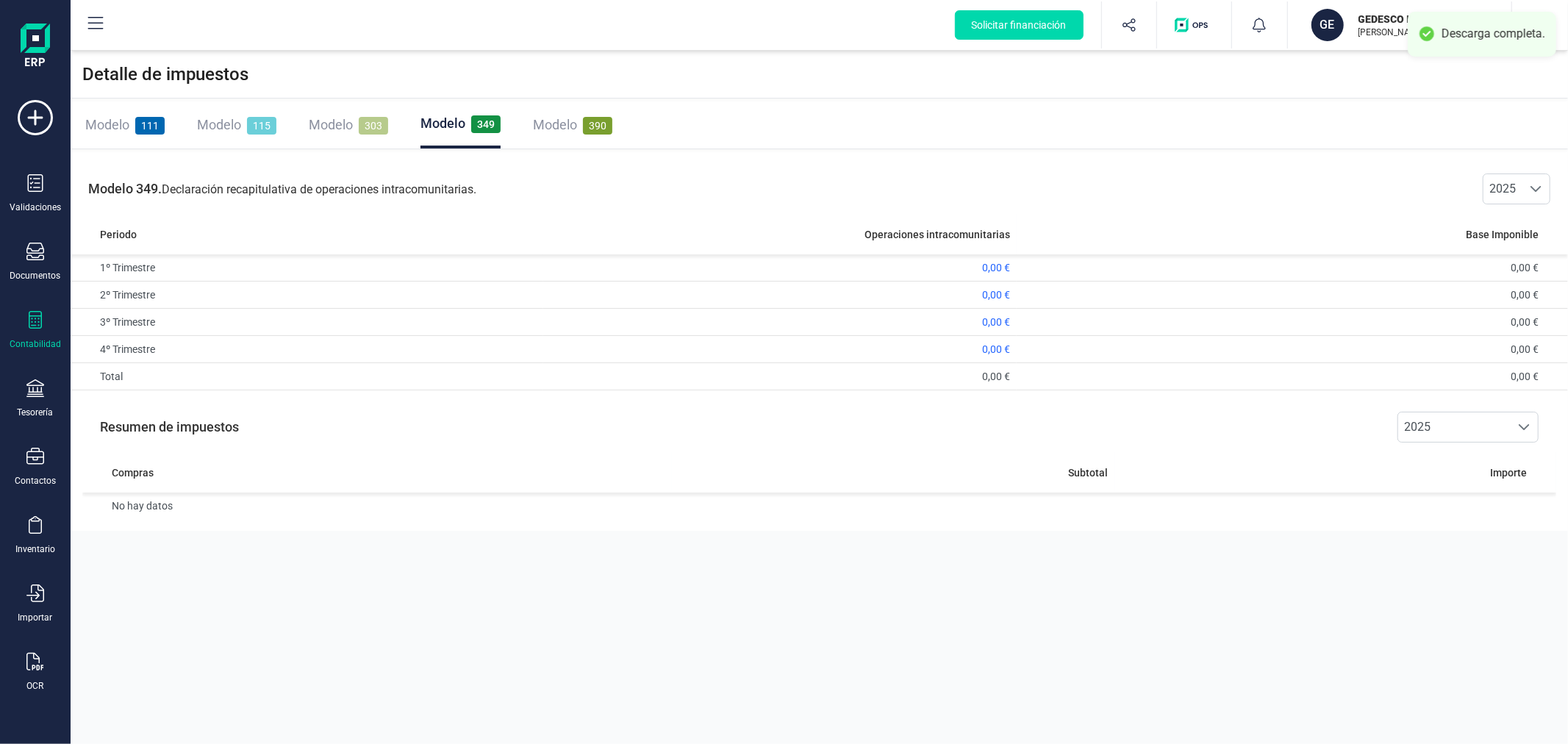
click at [563, 124] on span "Modelo" at bounding box center [555, 125] width 44 height 15
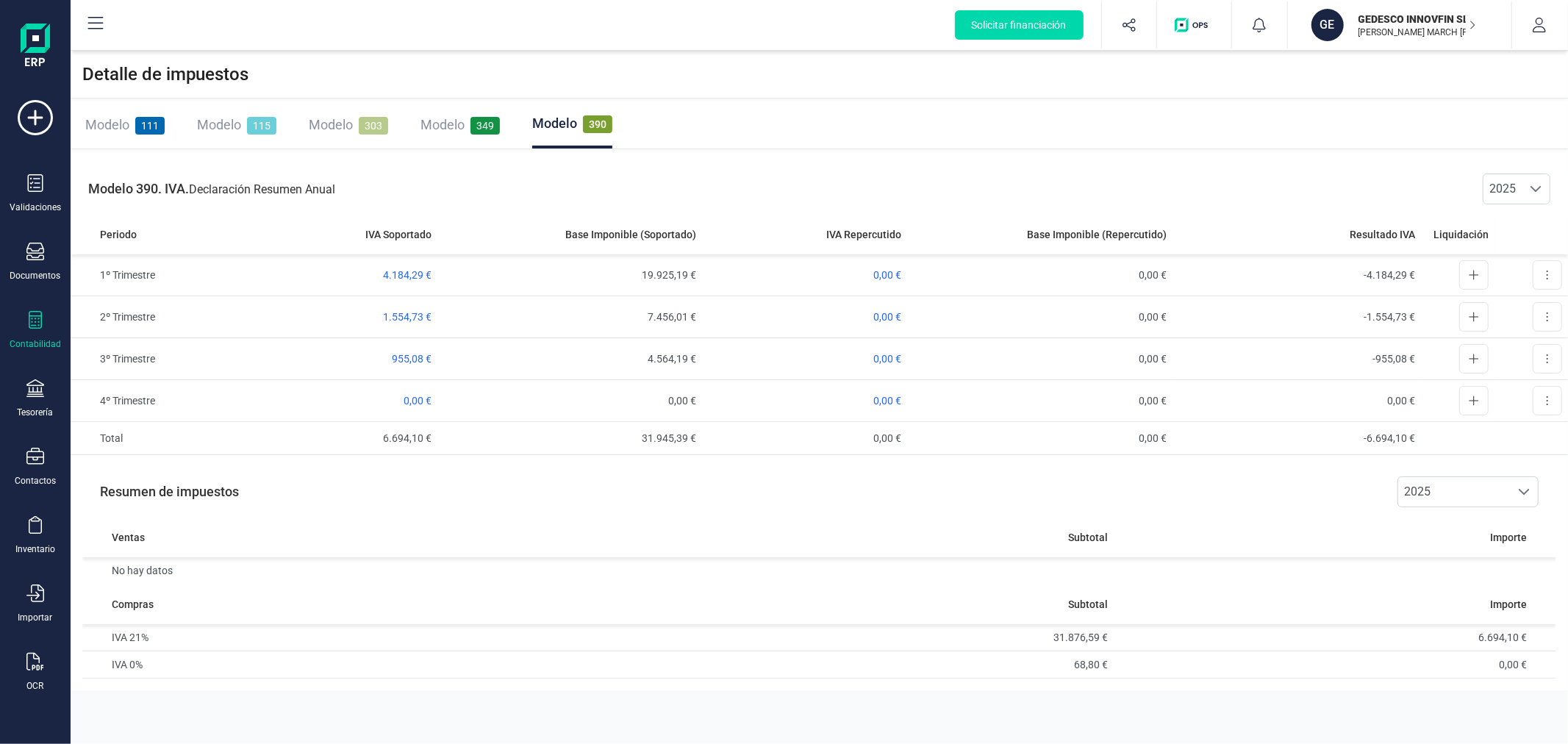
click at [347, 130] on span "Modelo" at bounding box center [331, 125] width 44 height 15
click at [28, 391] on icon at bounding box center [35, 387] width 17 height 17
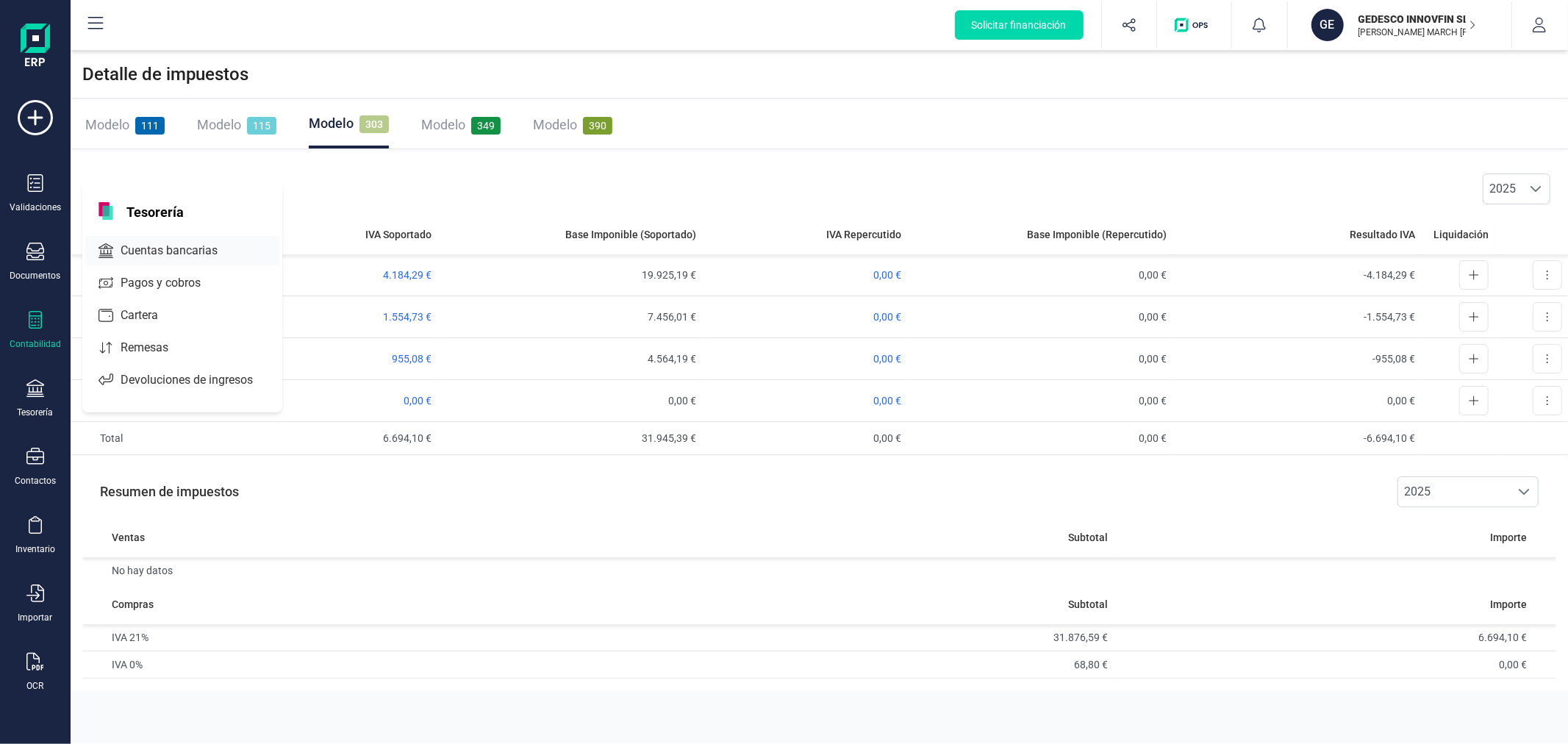
click at [154, 248] on span "Cuentas bancarias" at bounding box center [179, 250] width 129 height 17
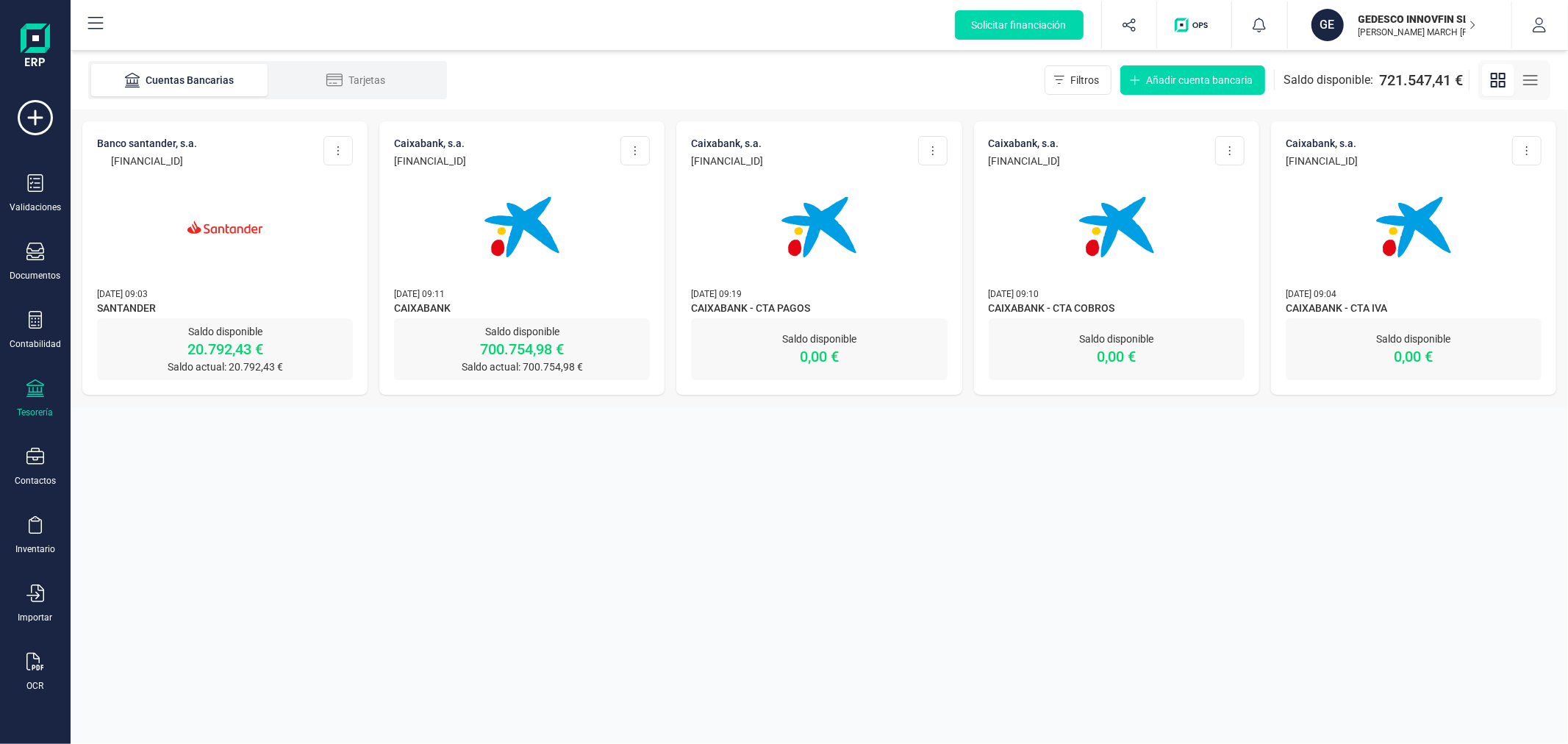
drag, startPoint x: 557, startPoint y: 159, endPoint x: 387, endPoint y: 166, distance: 170.1
click at [387, 166] on div "CAIXABANK, S.A. ES03 2100 3805 3902 0002 6741 Editar cuenta Actualizar Desconec…" at bounding box center [522, 220] width 286 height 197
copy p "ES03 2100 3805 3902 0002 6741"
drag, startPoint x: 452, startPoint y: 508, endPoint x: 449, endPoint y: 502, distance: 6.7
click at [452, 508] on section "Cuentas Bancarias Tarjetas Filtros Añadir cuenta bancaria Saldo disponible: 721…" at bounding box center [819, 397] width 1498 height 693
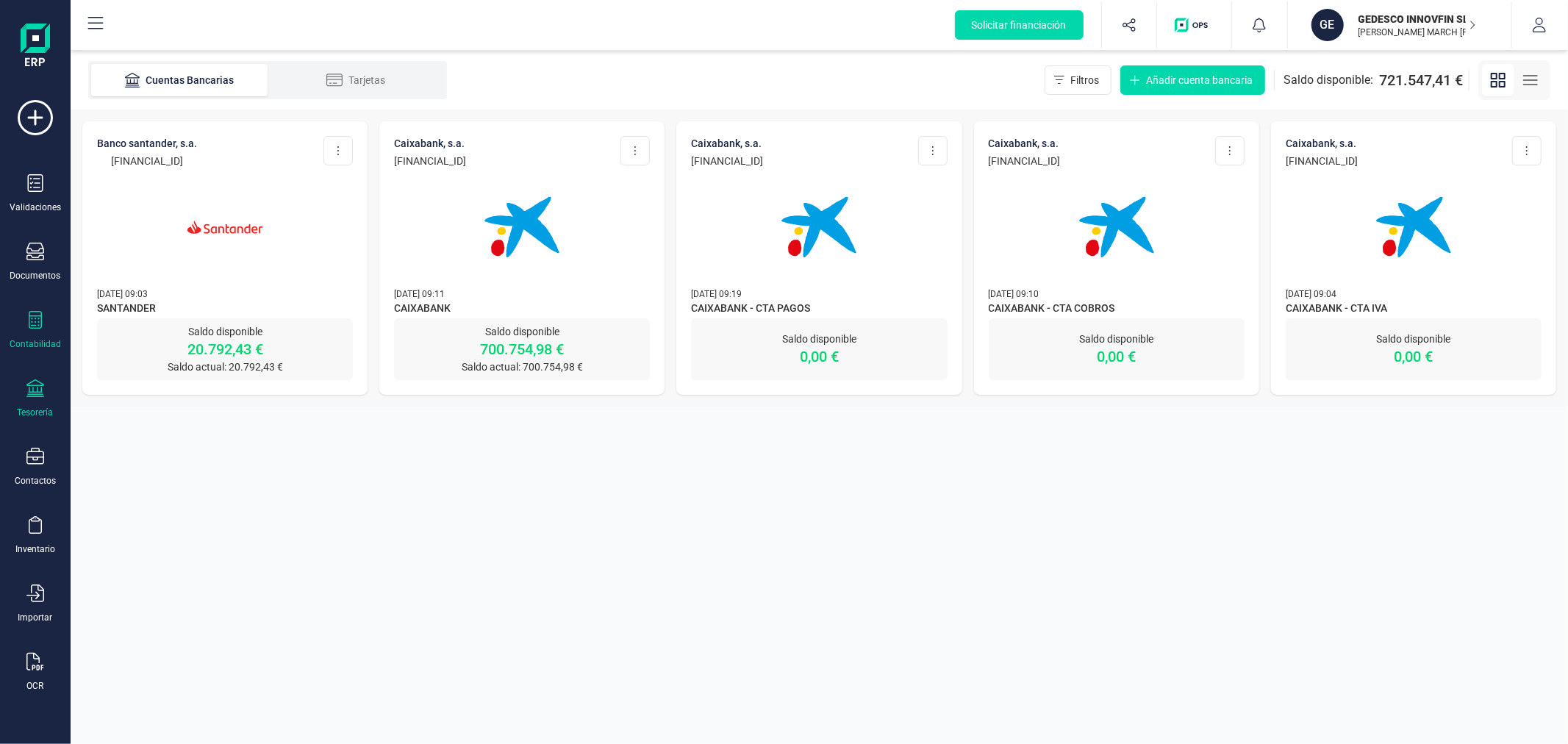
click at [35, 326] on icon at bounding box center [35, 320] width 17 height 17
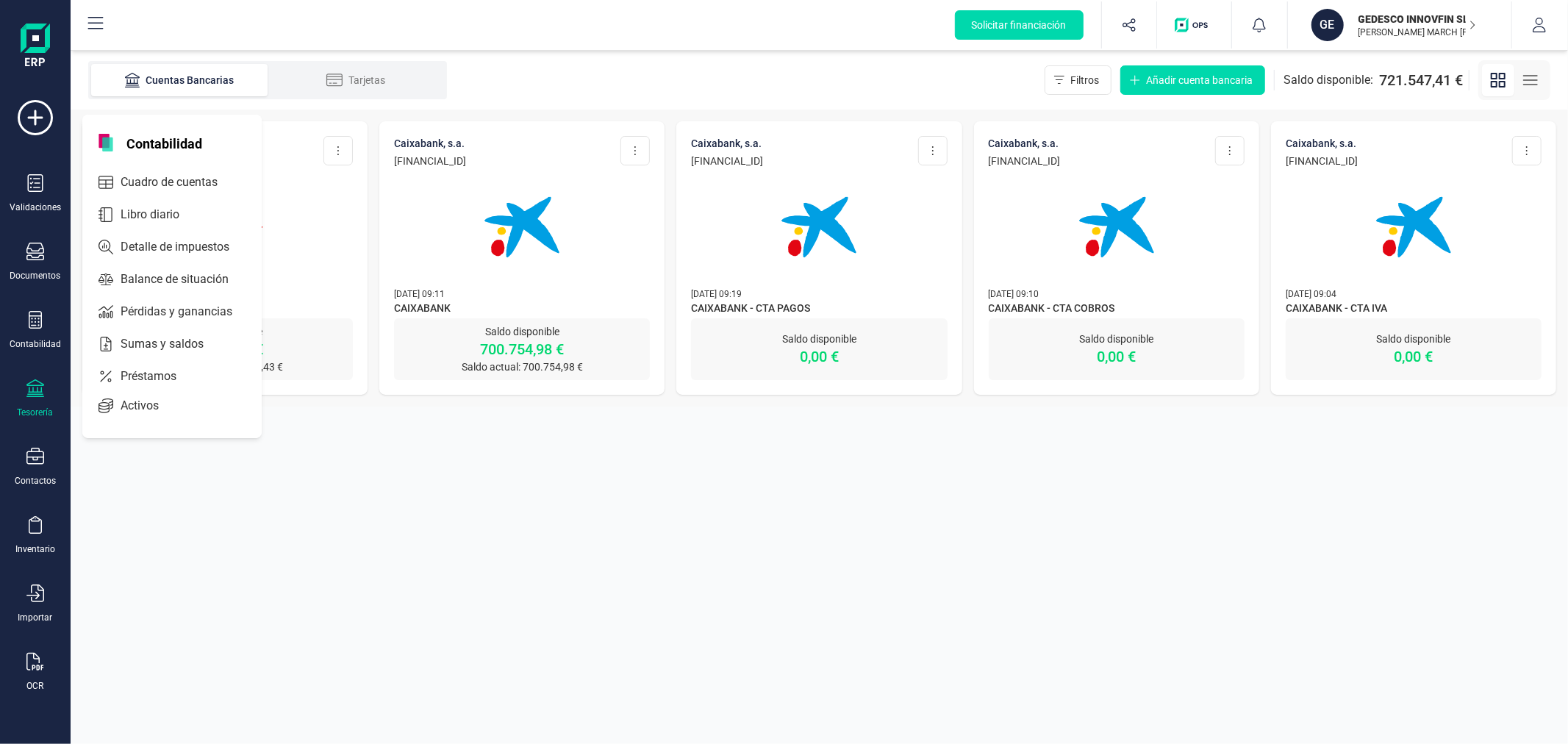
click at [147, 245] on span "Detalle de impuestos" at bounding box center [185, 246] width 141 height 17
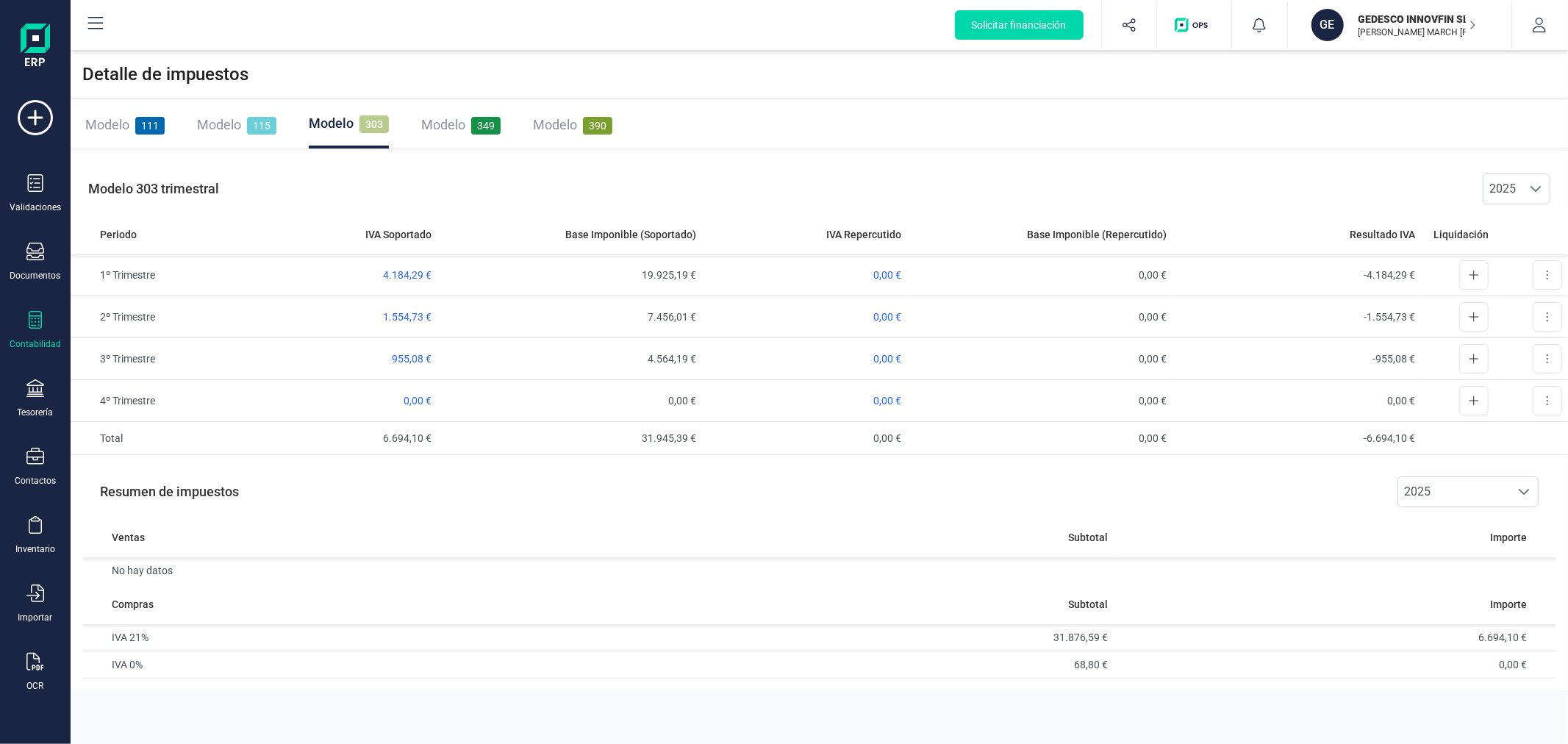
click at [122, 124] on span "Modelo" at bounding box center [107, 125] width 44 height 15
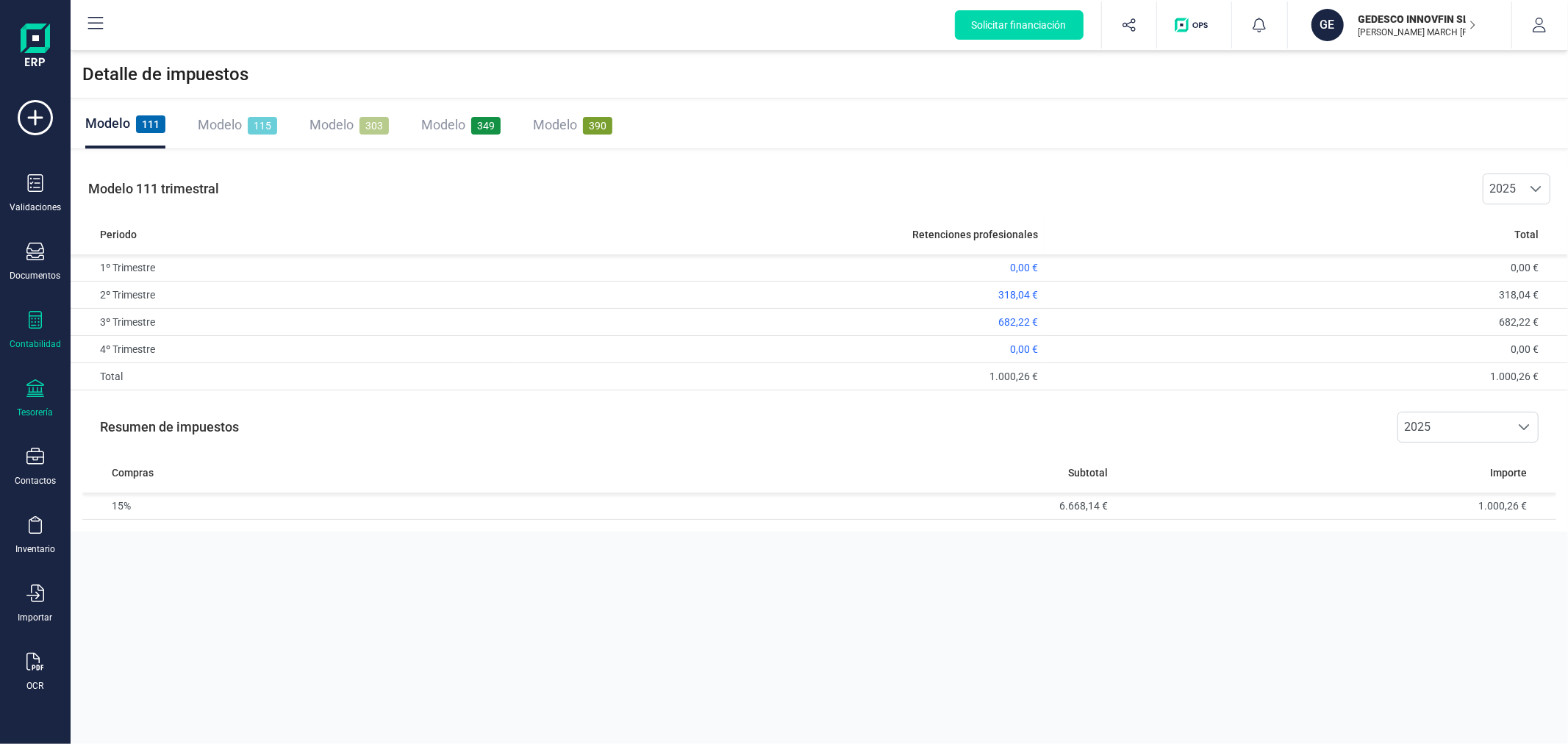
click at [26, 391] on icon at bounding box center [35, 387] width 17 height 17
click at [200, 248] on span "Cuentas bancarias" at bounding box center [179, 250] width 129 height 17
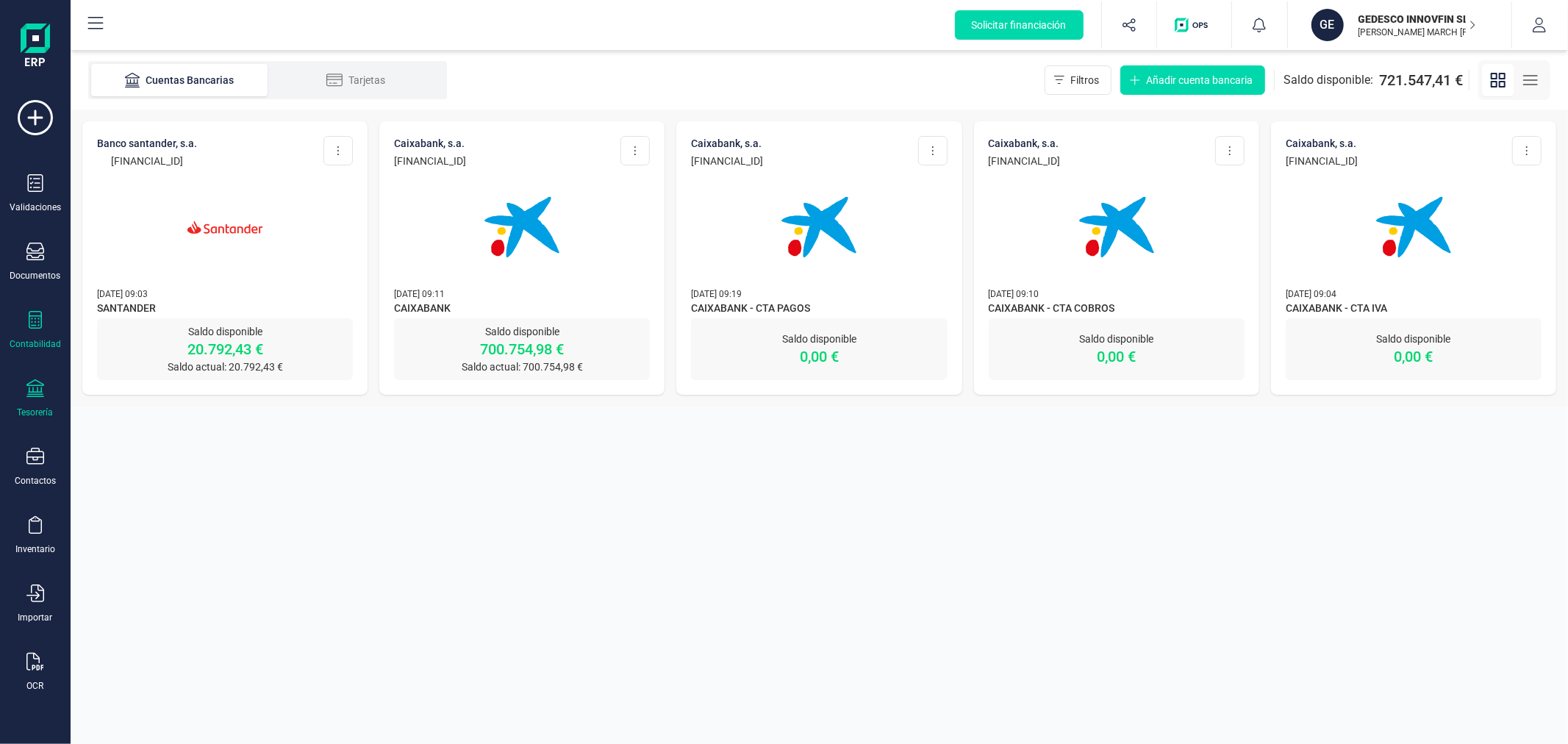
click at [37, 322] on icon at bounding box center [35, 320] width 17 height 17
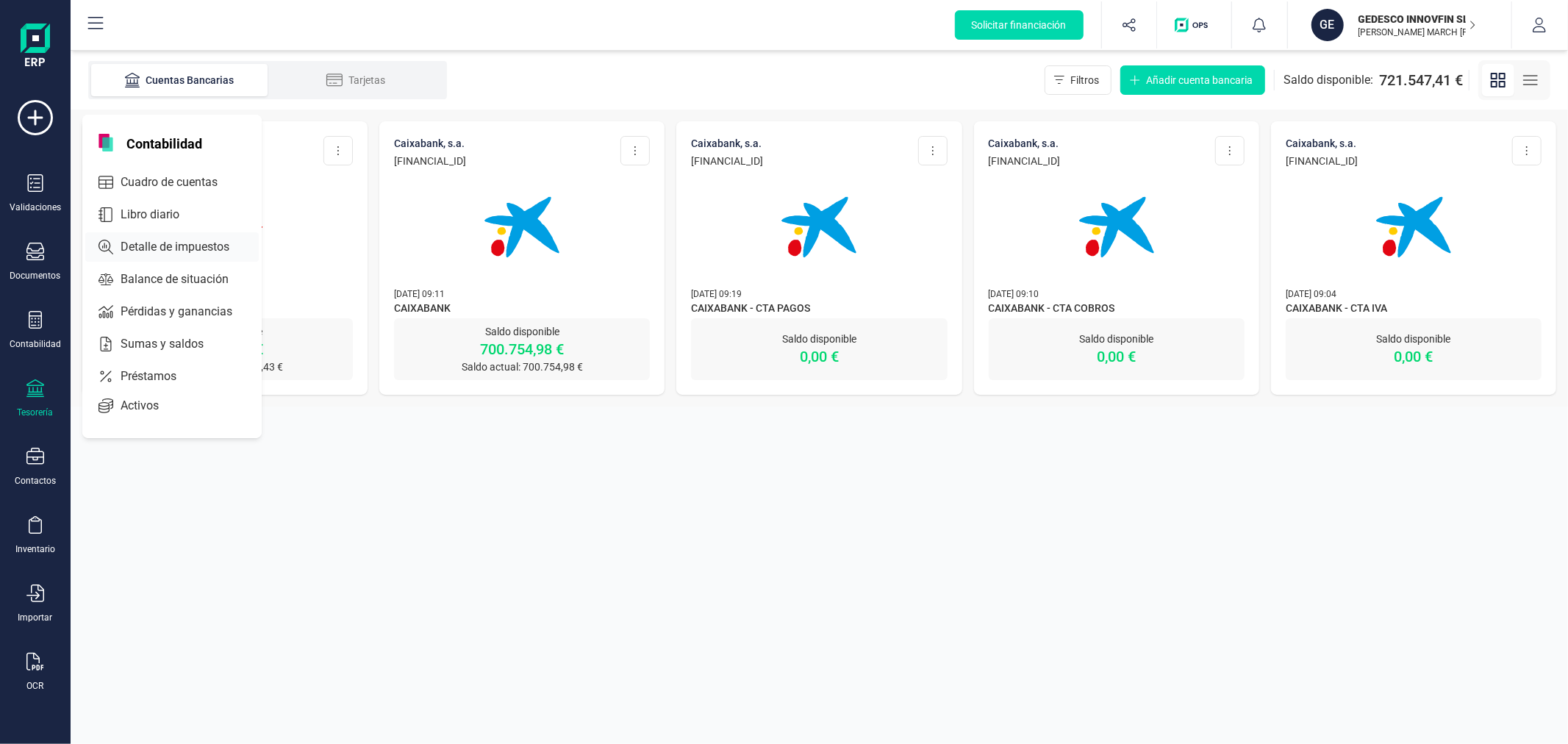
click at [147, 239] on span "Detalle de impuestos" at bounding box center [185, 246] width 141 height 17
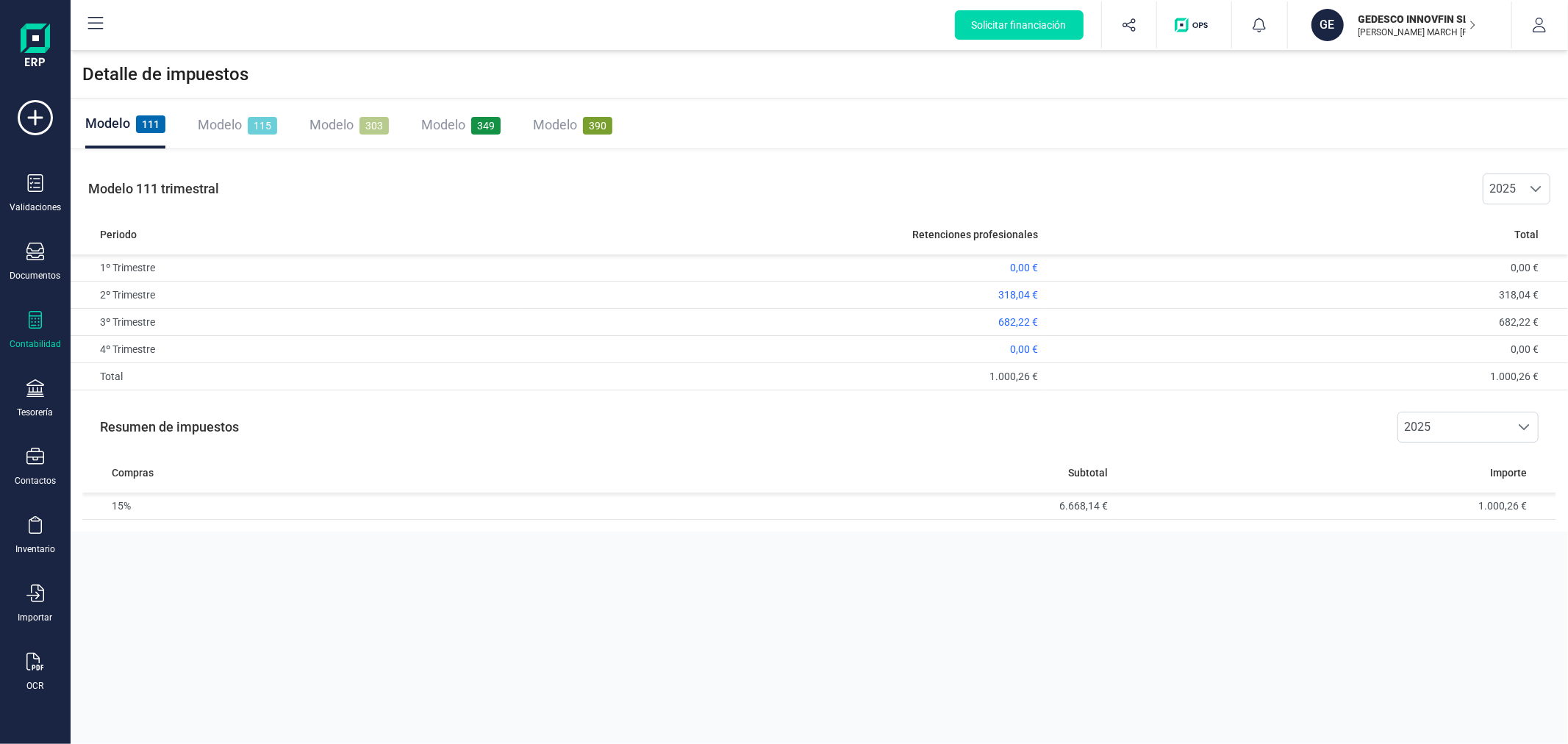
click at [332, 127] on span "Modelo" at bounding box center [332, 125] width 44 height 15
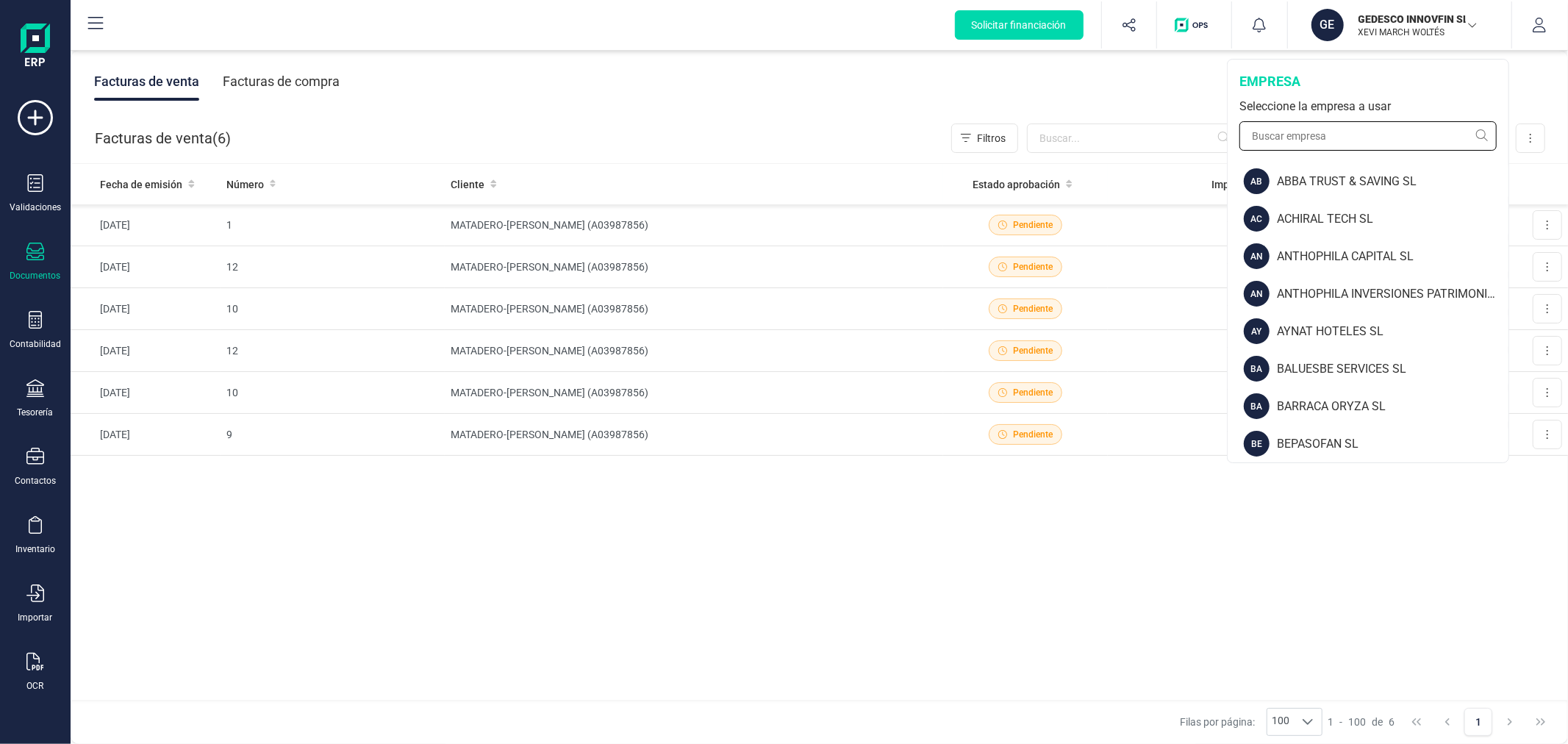
click at [1306, 134] on input "text" at bounding box center [1368, 136] width 258 height 29
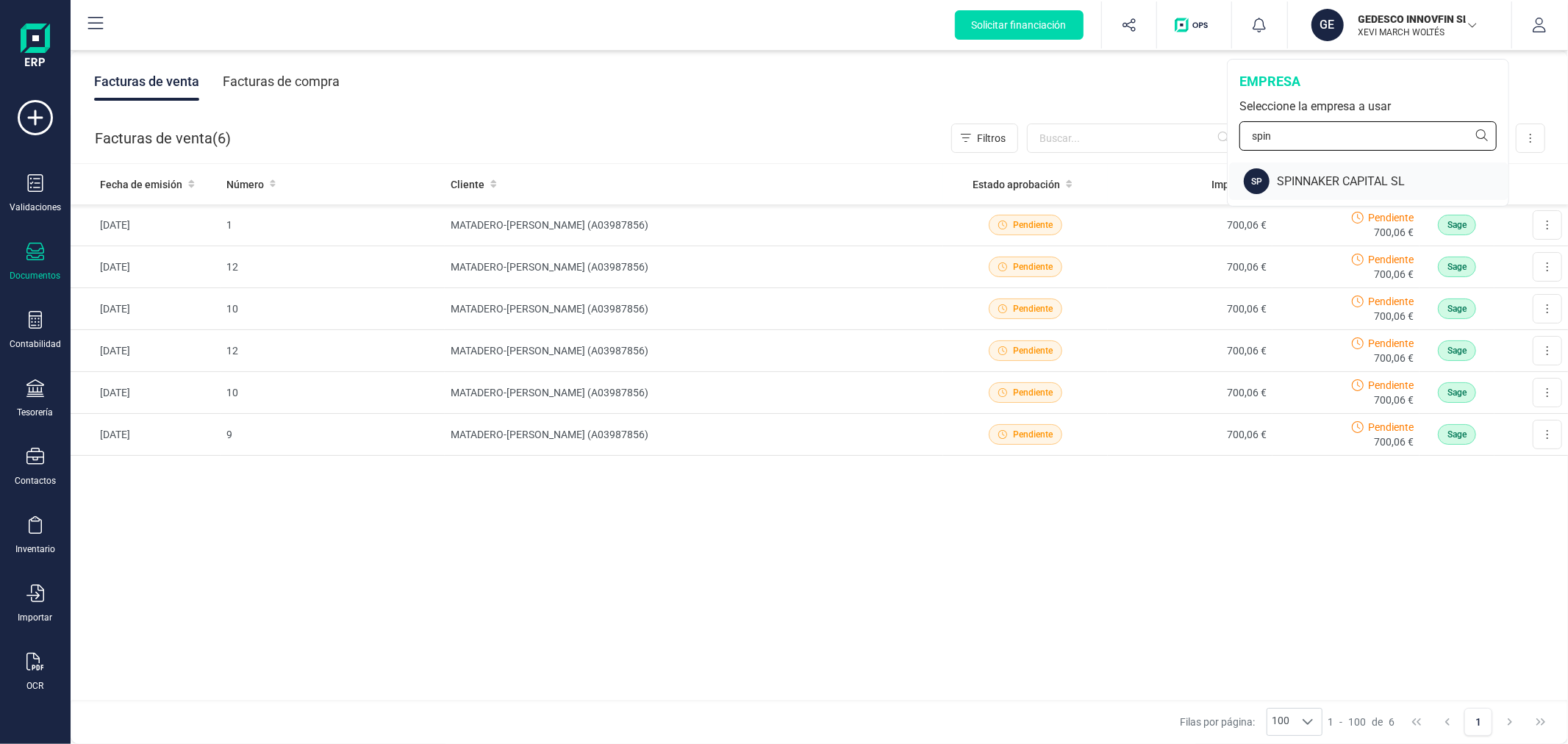
type input "spin"
click at [1303, 181] on div "SPINNAKER CAPITAL SL" at bounding box center [1393, 181] width 232 height 17
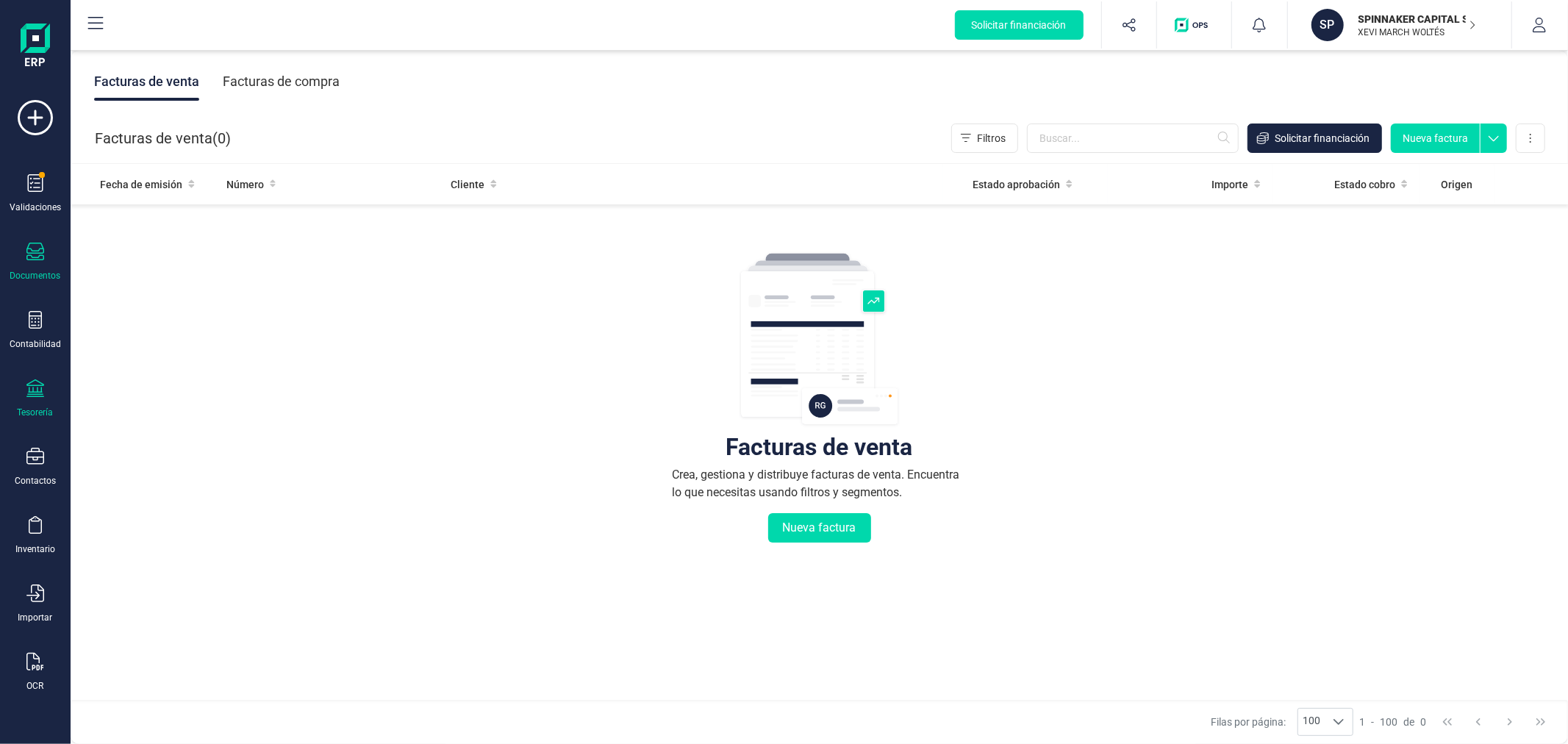
click at [35, 407] on div "Tesorería" at bounding box center [35, 412] width 36 height 12
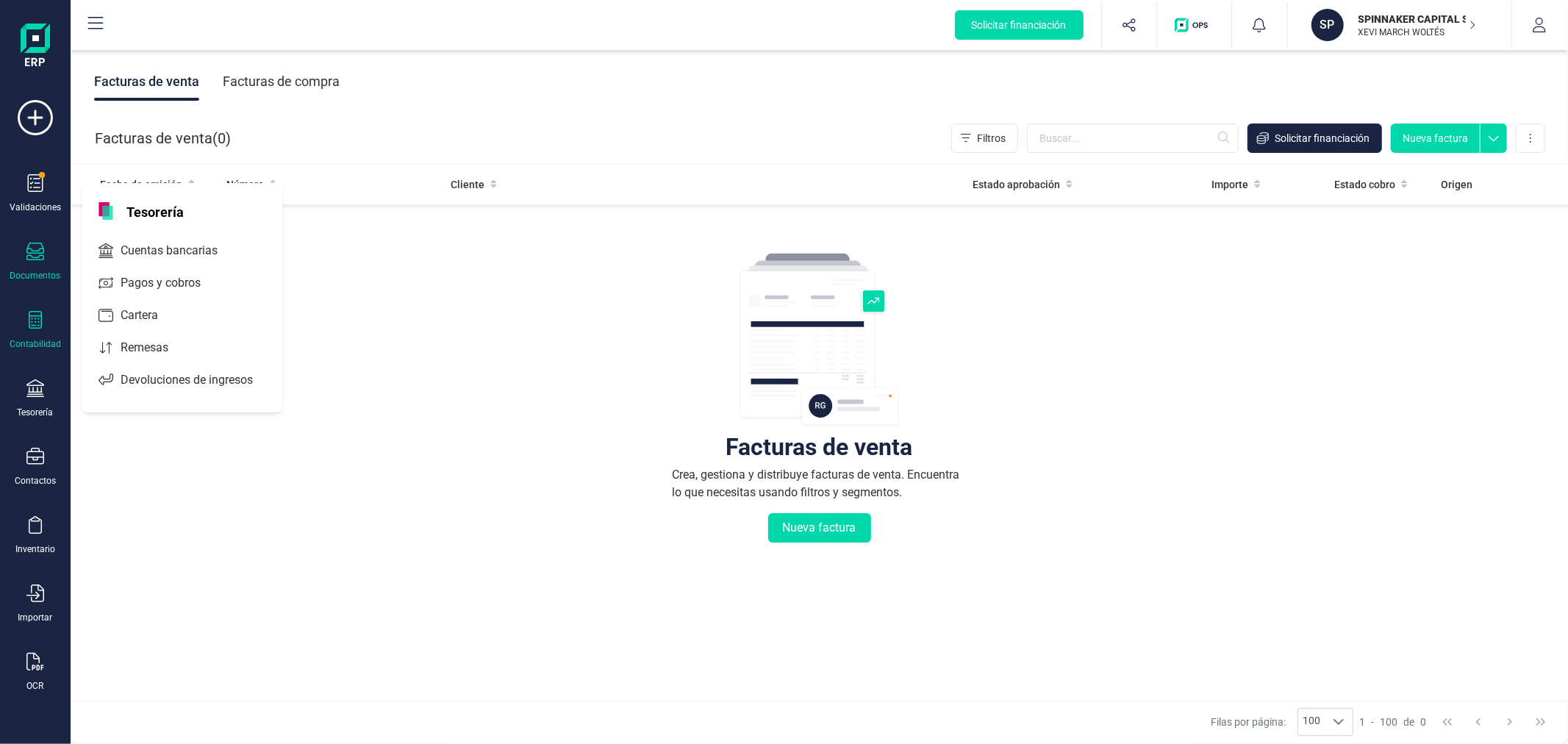
click at [45, 320] on div "Contabilidad" at bounding box center [35, 331] width 59 height 39
click at [197, 240] on span "Detalle de impuestos" at bounding box center [185, 246] width 141 height 17
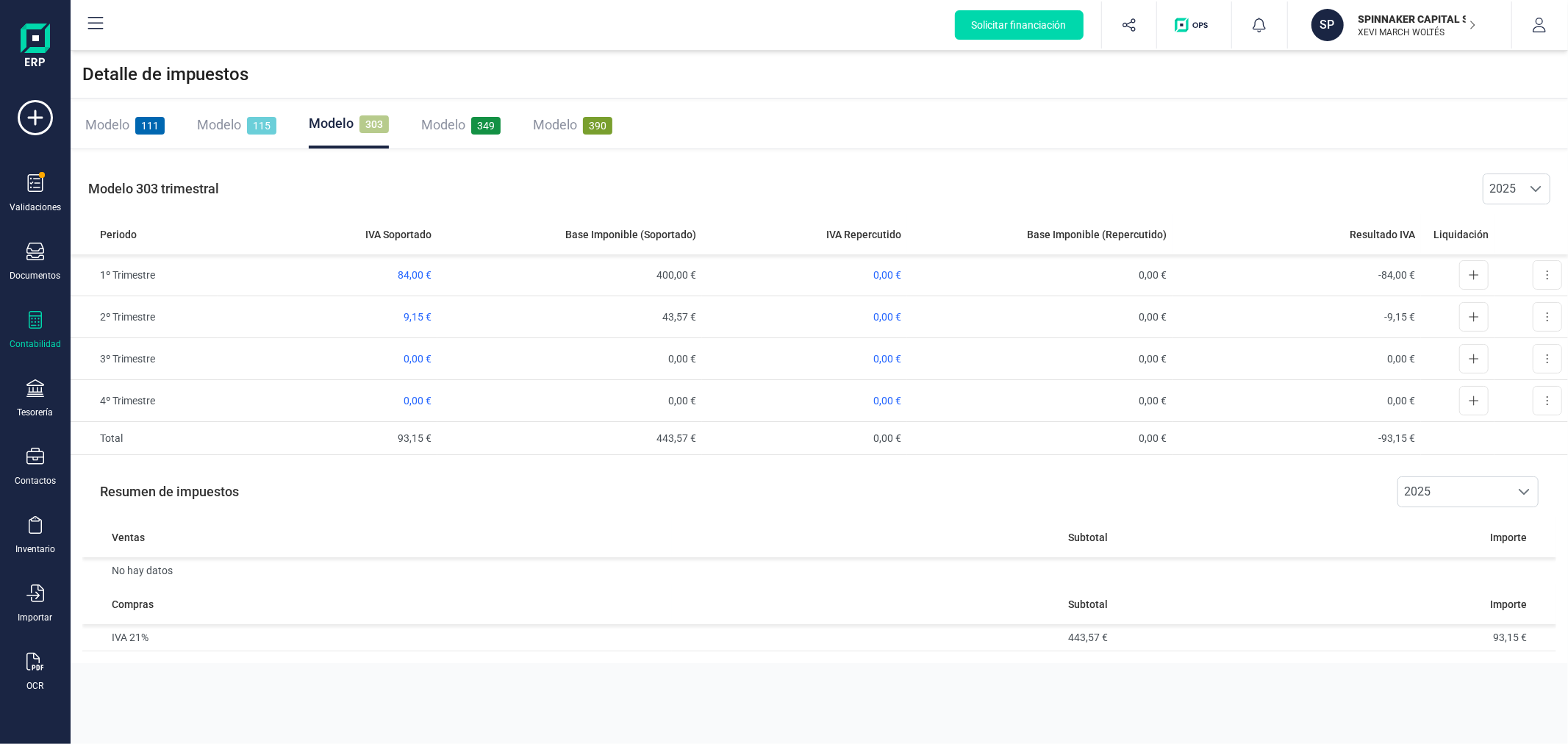
drag, startPoint x: 99, startPoint y: 128, endPoint x: 181, endPoint y: 131, distance: 82.1
click at [99, 128] on span "Modelo" at bounding box center [107, 125] width 44 height 15
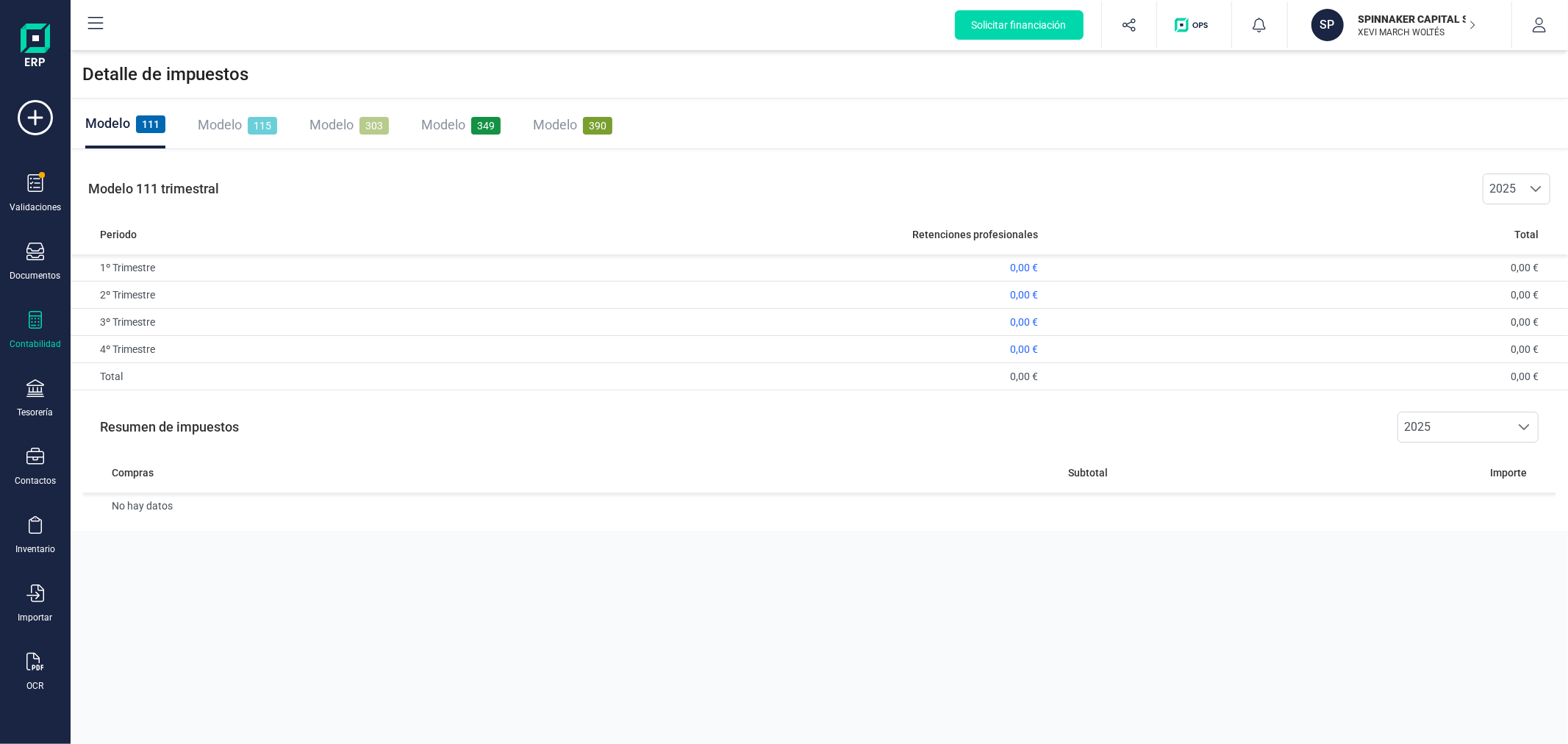
click at [1378, 36] on p "XEVI MARCH WOLTÉS" at bounding box center [1418, 32] width 118 height 12
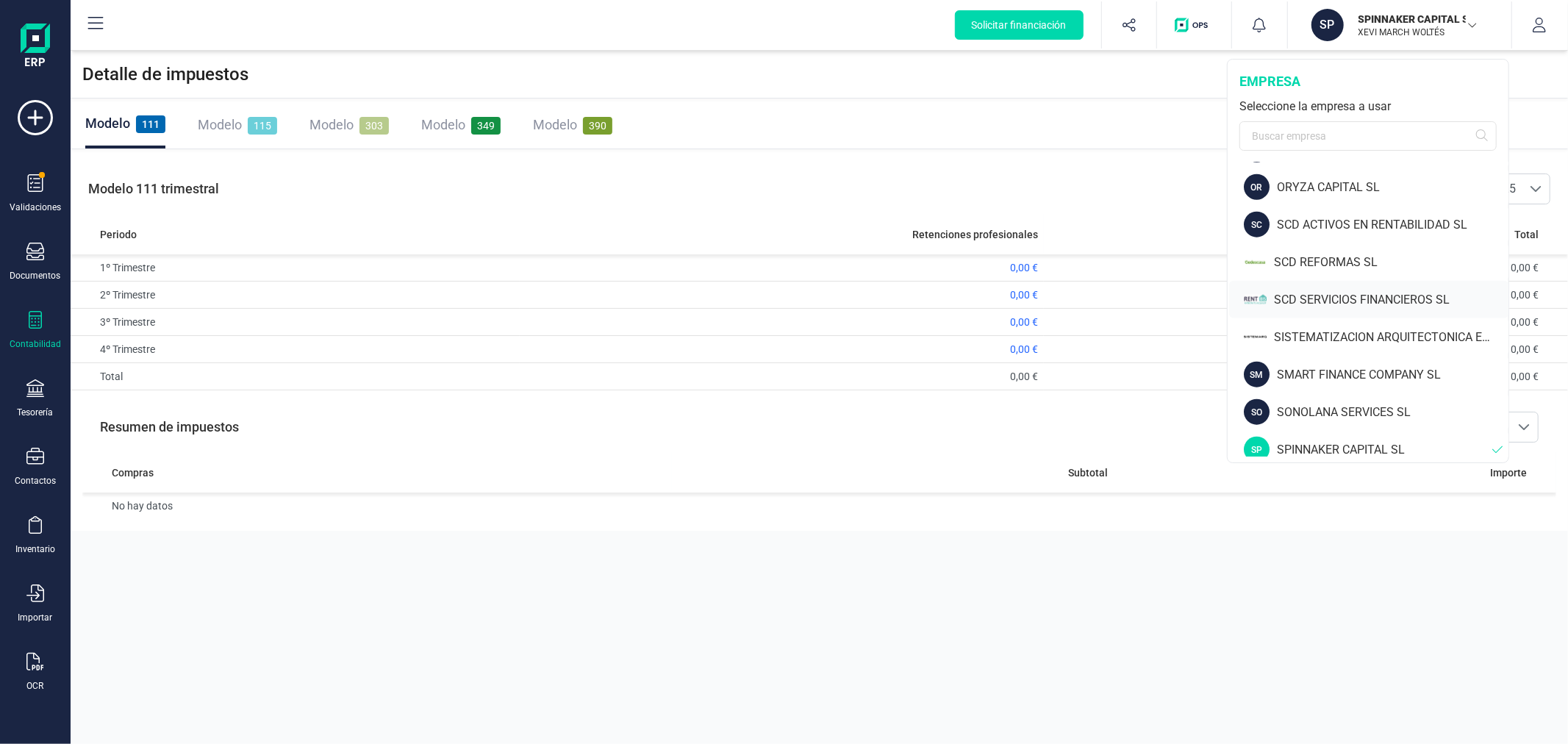
scroll to position [1224, 0]
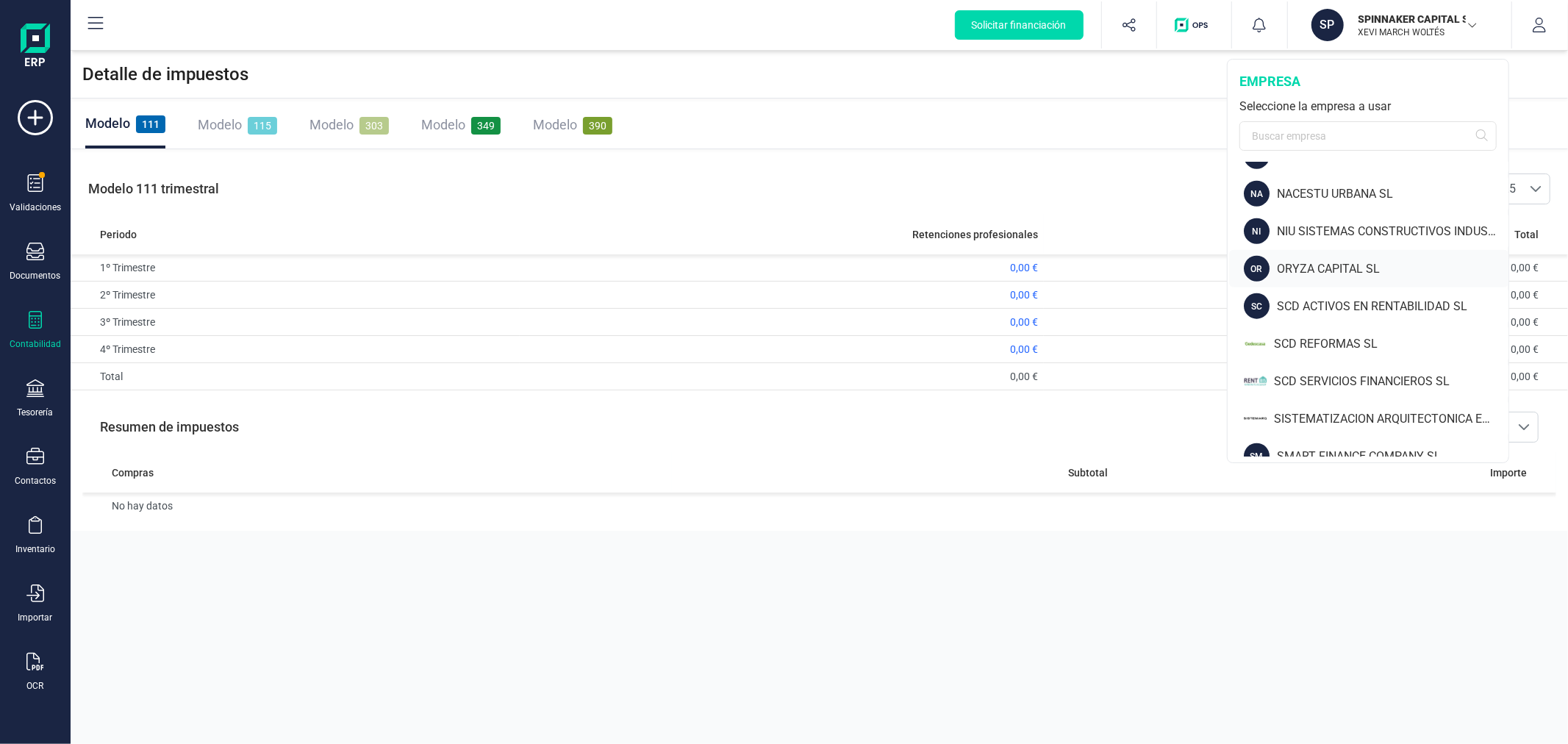
click at [1338, 267] on div "ORYZA CAPITAL SL" at bounding box center [1393, 269] width 232 height 17
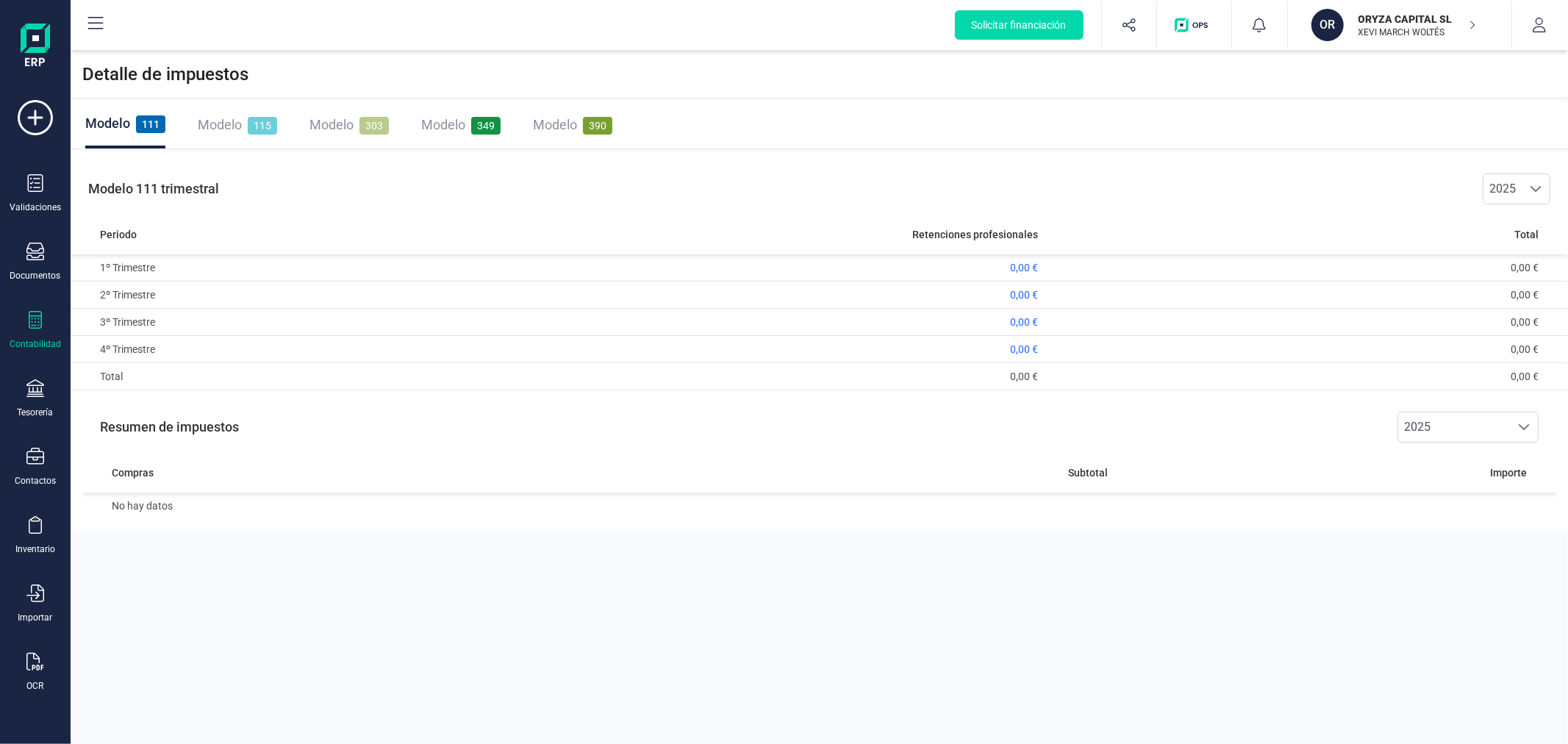
click at [225, 124] on span "Modelo" at bounding box center [220, 125] width 44 height 15
click at [335, 113] on div "Modelo 303" at bounding box center [349, 125] width 79 height 47
